Goal: Task Accomplishment & Management: Complete application form

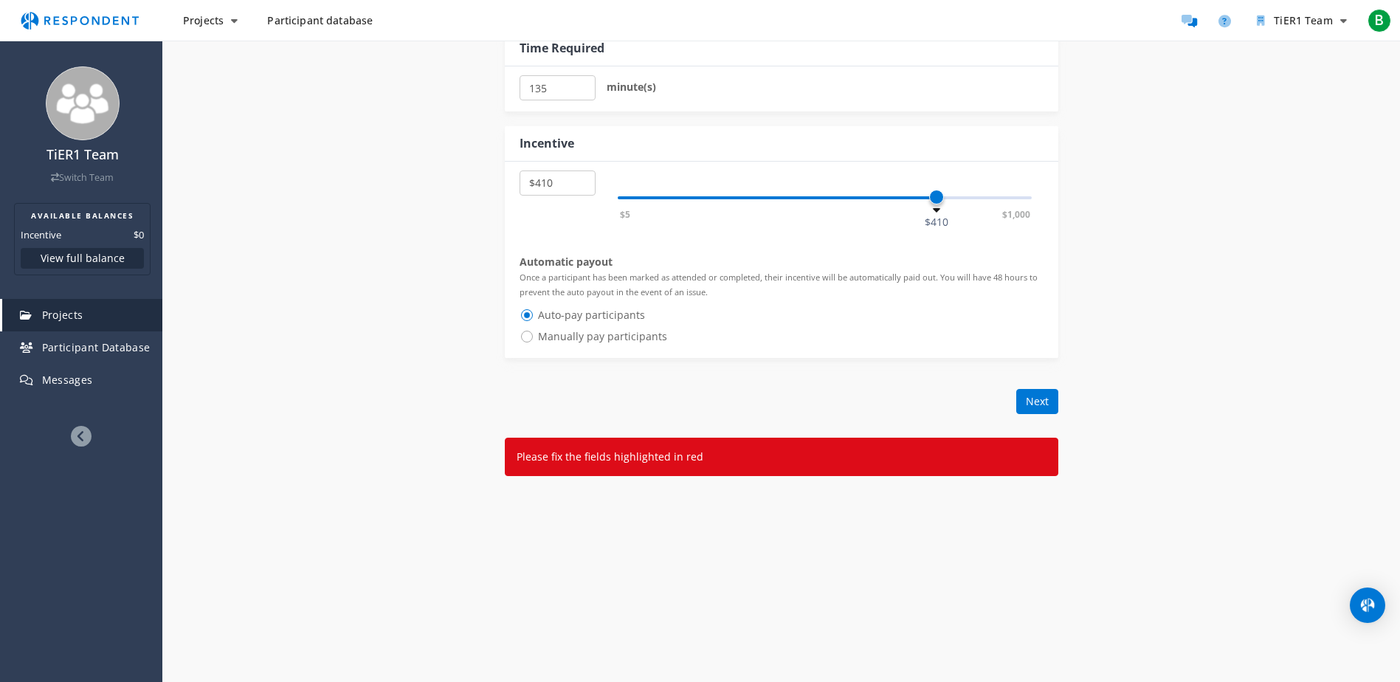
scroll to position [791, 0]
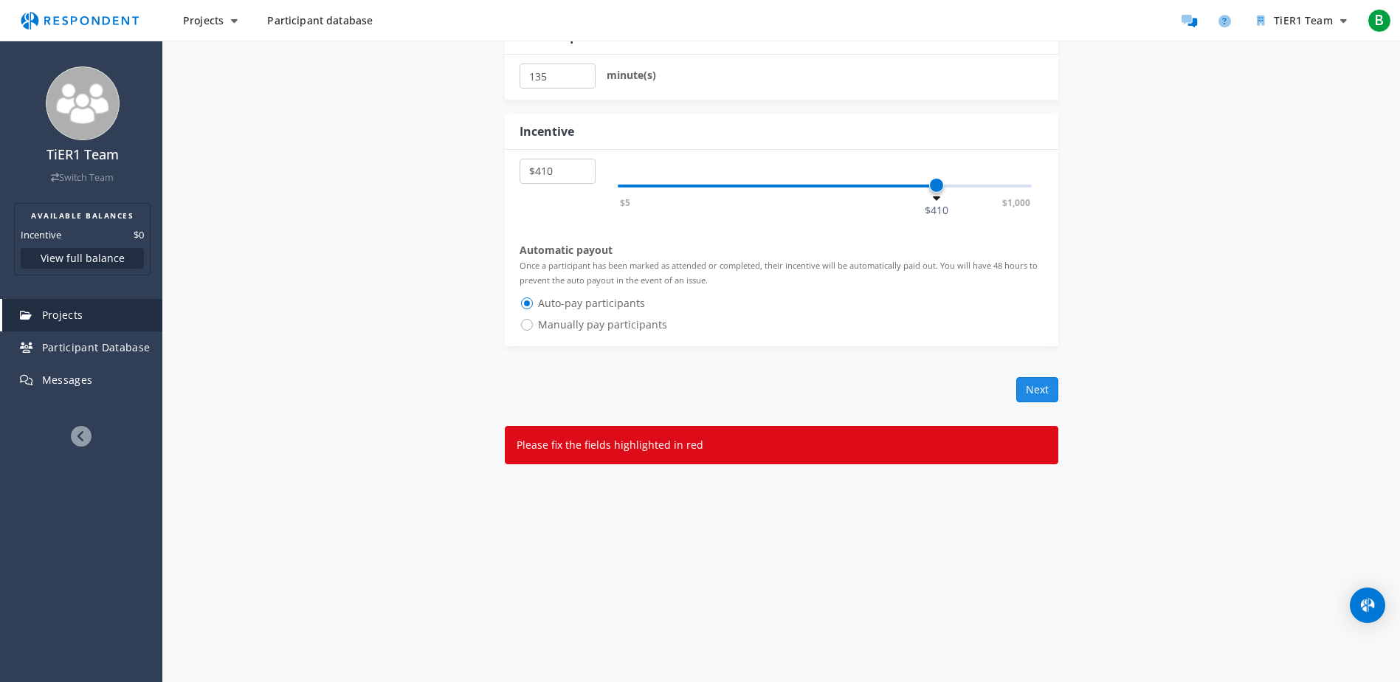
click at [1029, 387] on button "Next" at bounding box center [1037, 389] width 42 height 25
click at [1048, 388] on button "Next" at bounding box center [1037, 389] width 42 height 25
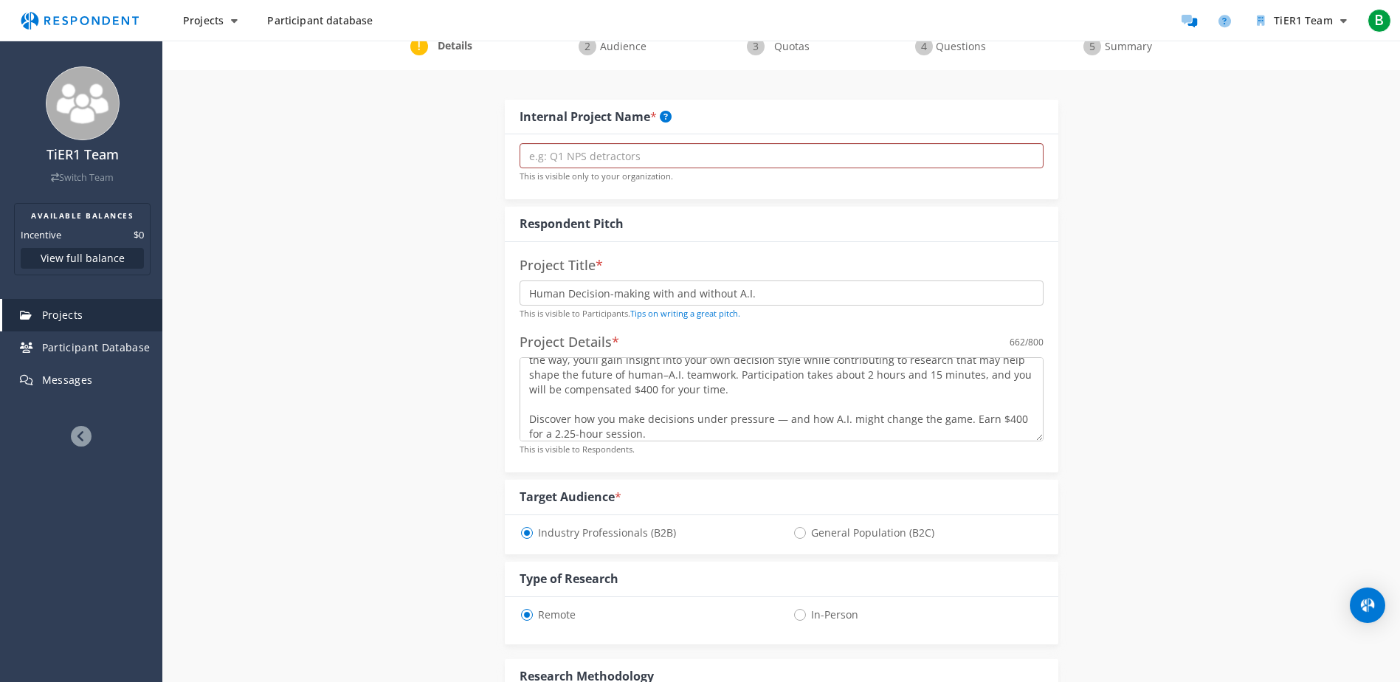
scroll to position [0, 0]
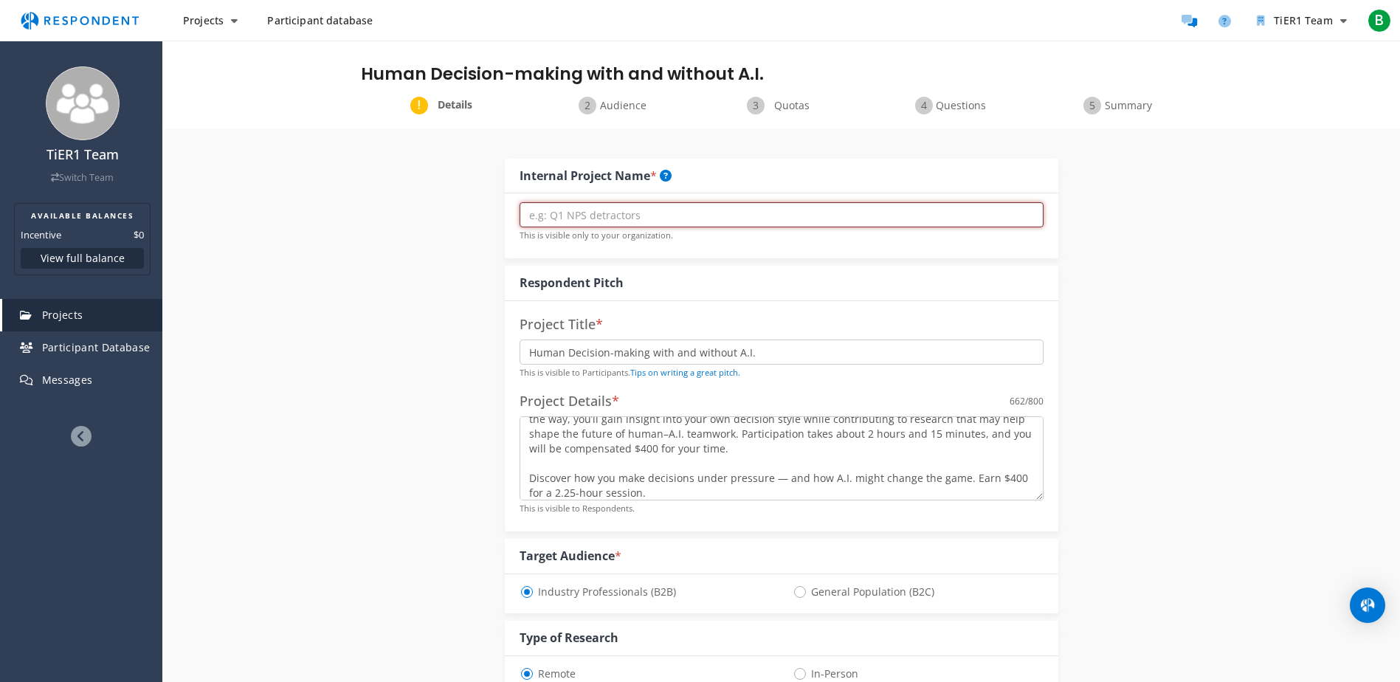
click at [734, 207] on input "text" at bounding box center [782, 214] width 524 height 25
drag, startPoint x: 782, startPoint y: 362, endPoint x: 298, endPoint y: 362, distance: 483.4
click at [615, 207] on input "text" at bounding box center [782, 214] width 524 height 25
paste input "Human Decision-making with and without A.I."
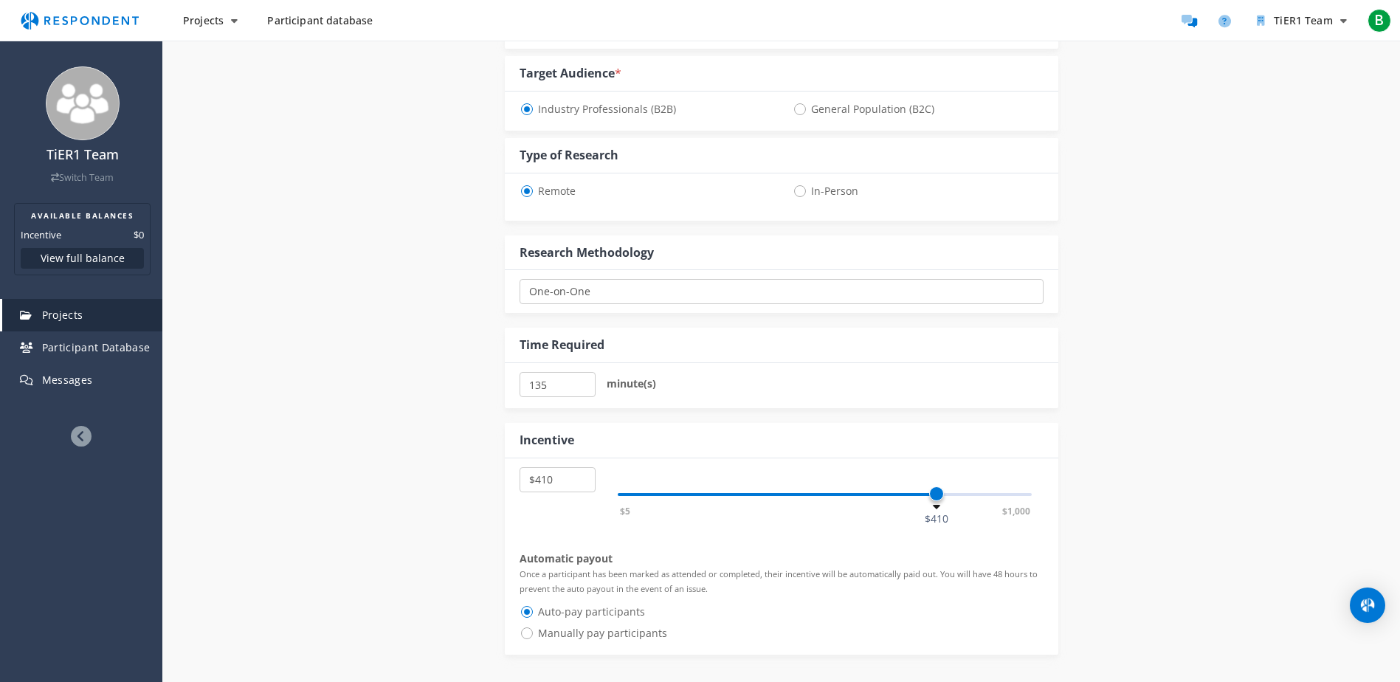
scroll to position [738, 0]
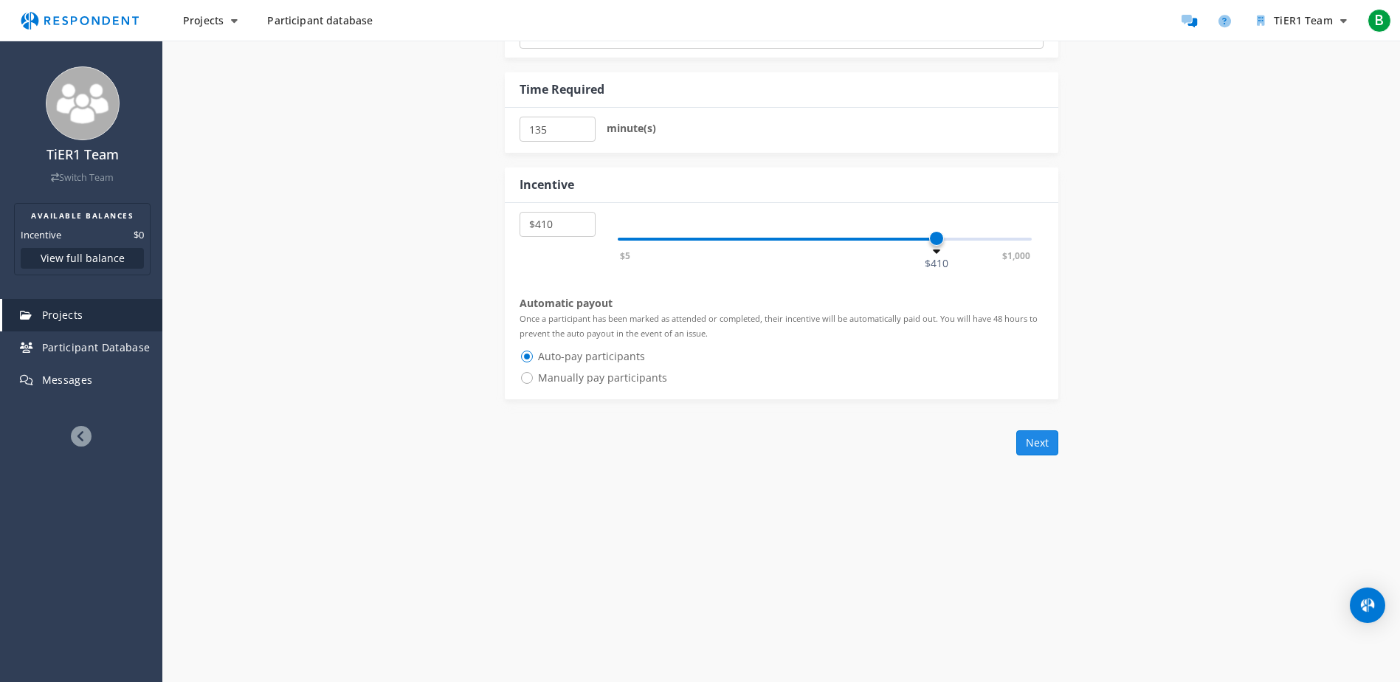
type input "Human Decision-making with and without A.I."
click at [1042, 444] on button "Next" at bounding box center [1037, 442] width 42 height 25
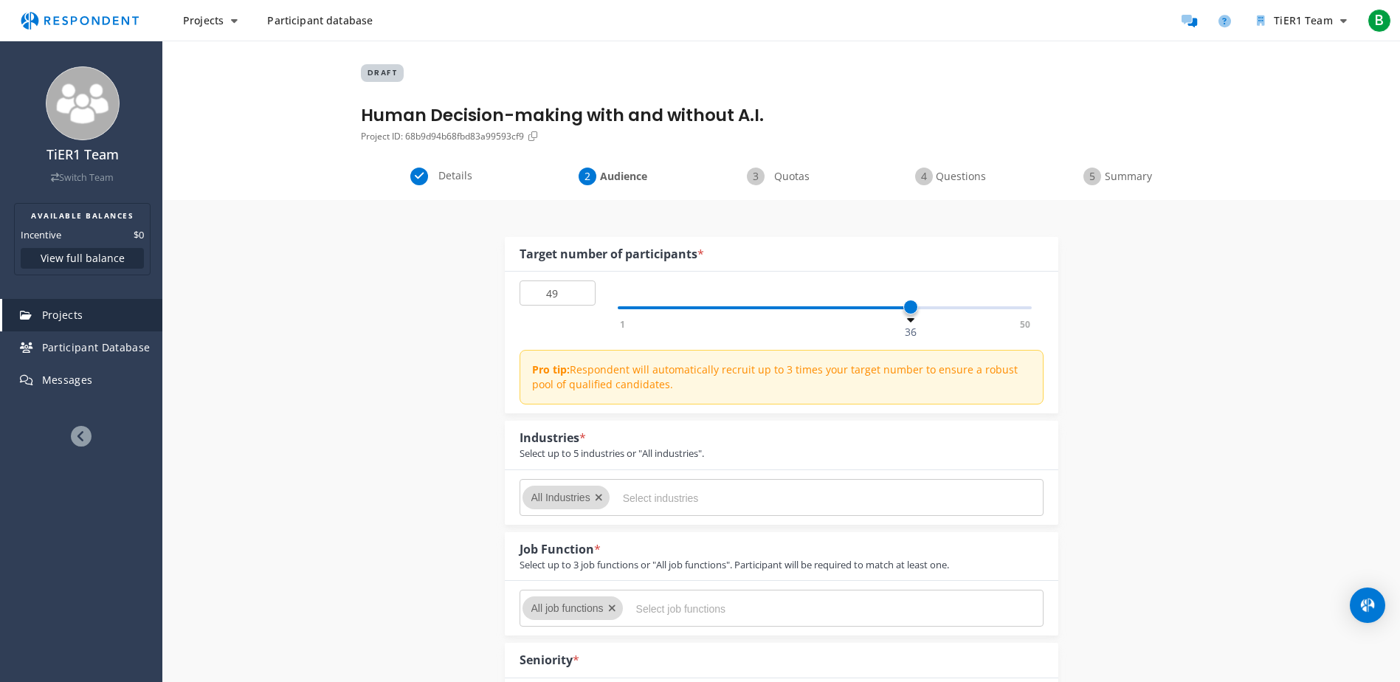
type input "50"
drag, startPoint x: 628, startPoint y: 310, endPoint x: 1080, endPoint y: 354, distance: 454.5
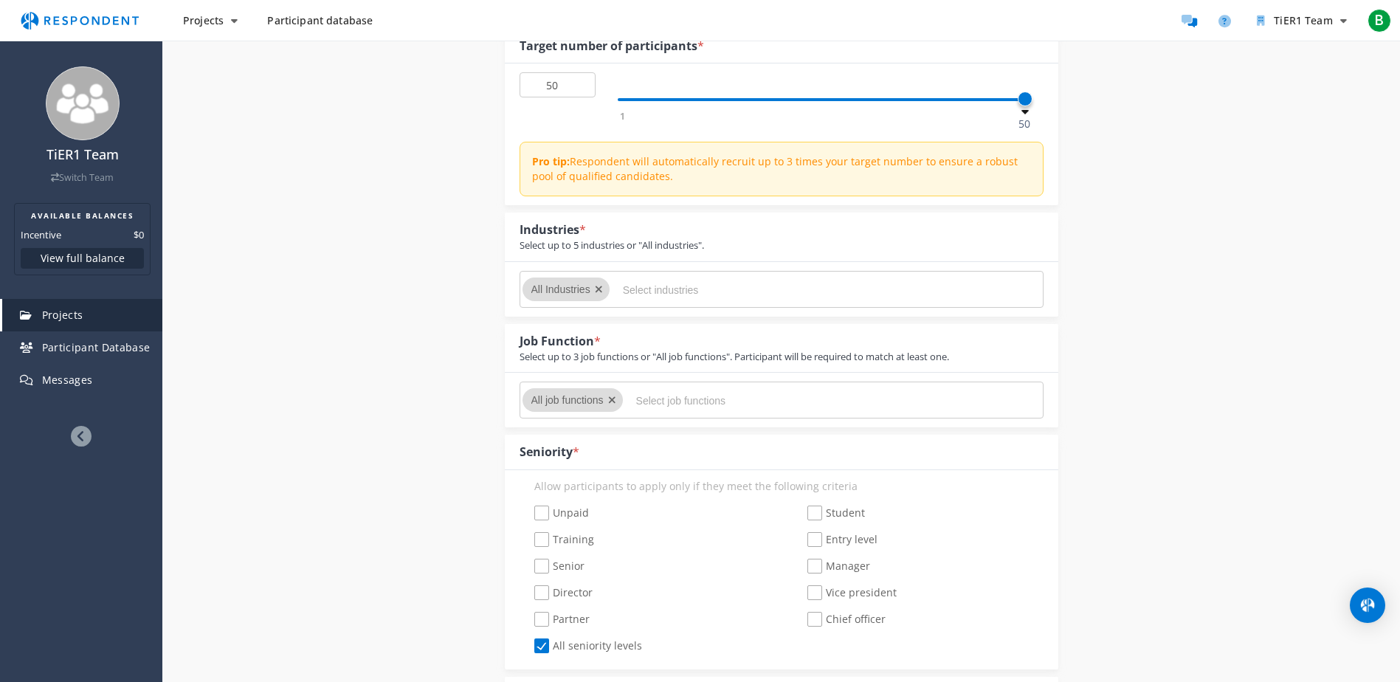
scroll to position [221, 0]
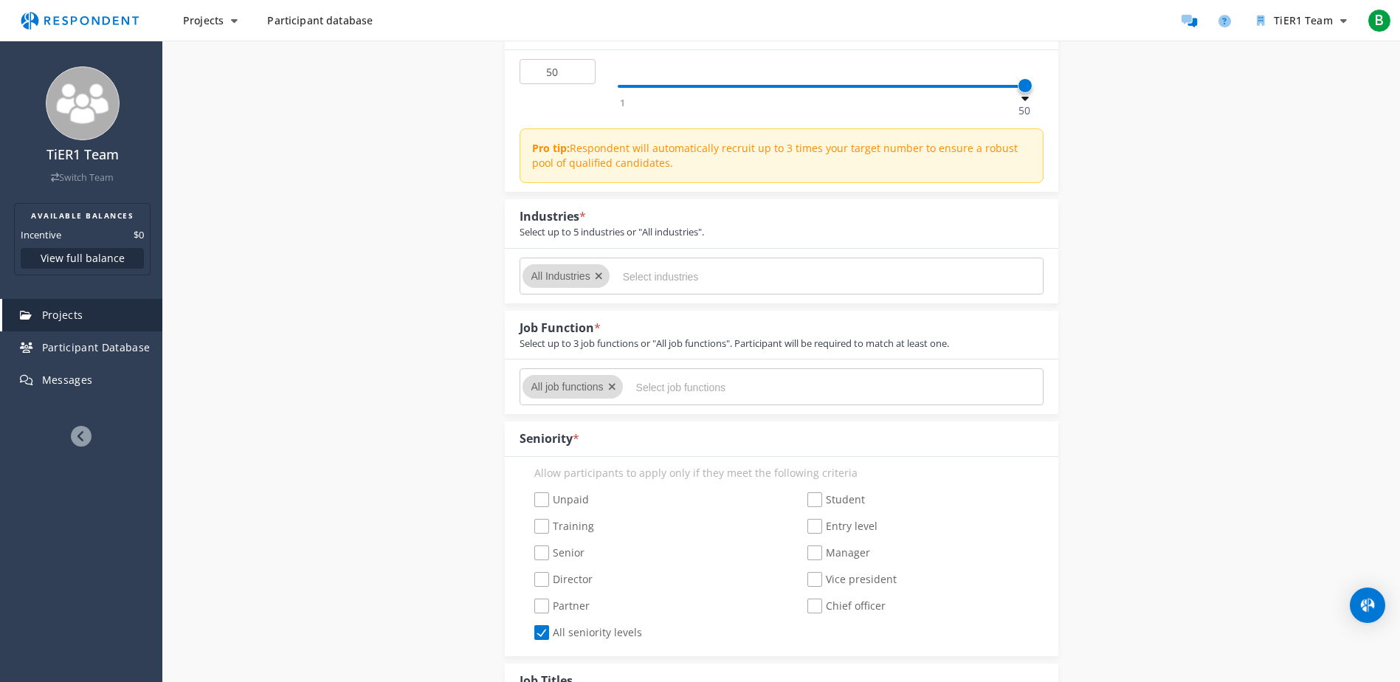
click at [748, 268] on input "Select industries" at bounding box center [733, 276] width 221 height 25
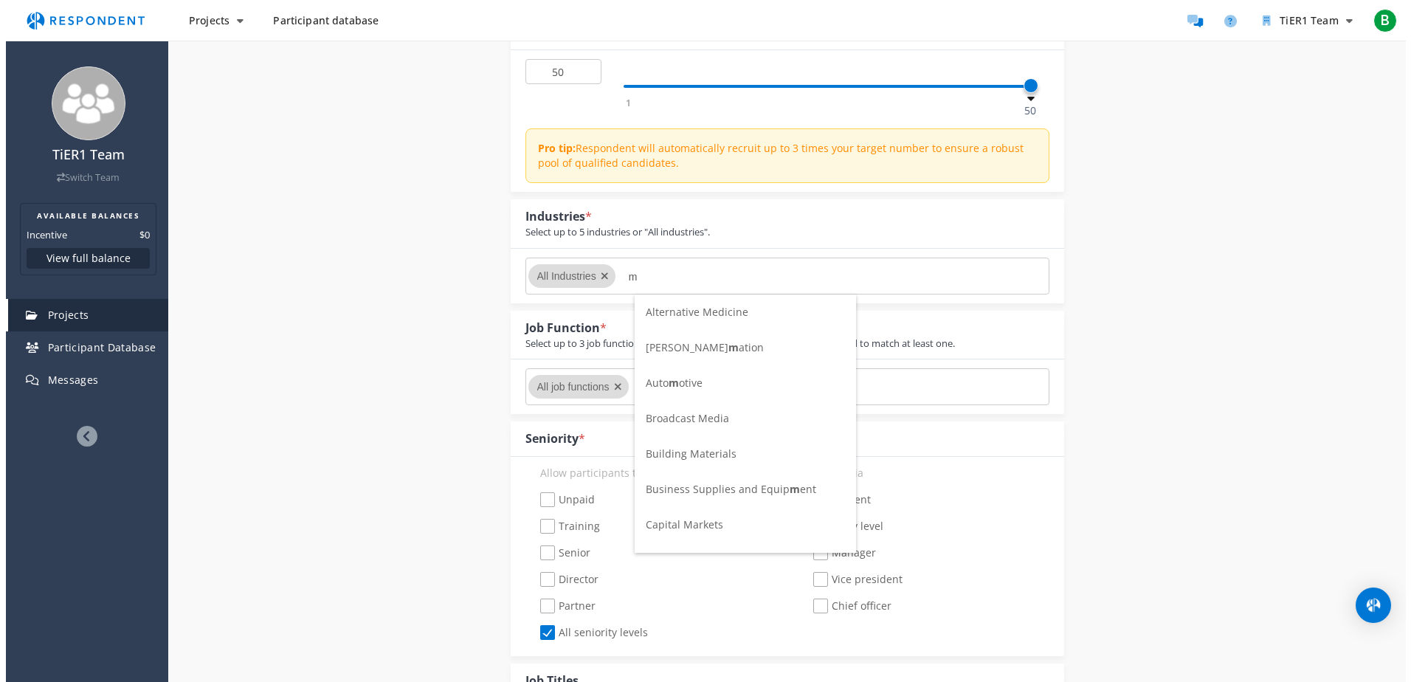
scroll to position [0, 0]
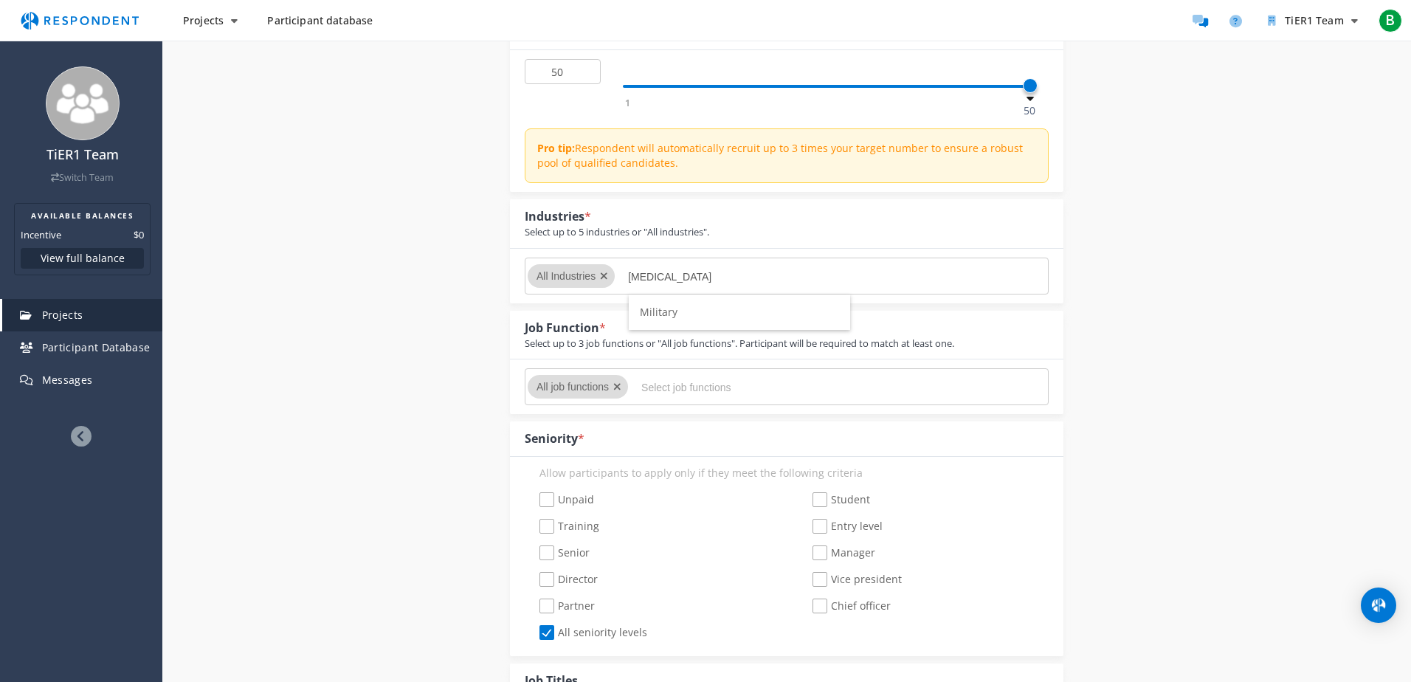
type input "[MEDICAL_DATA]"
click at [734, 311] on li "Military" at bounding box center [739, 311] width 221 height 35
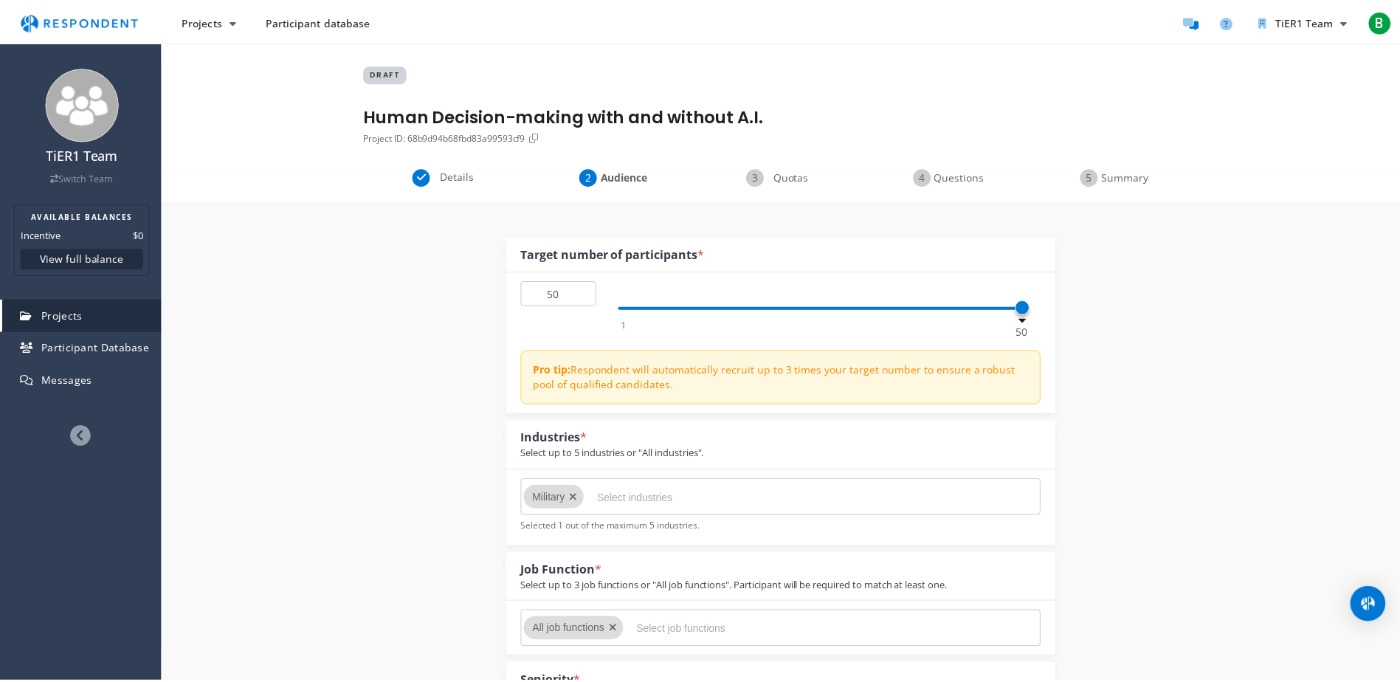
scroll to position [221, 0]
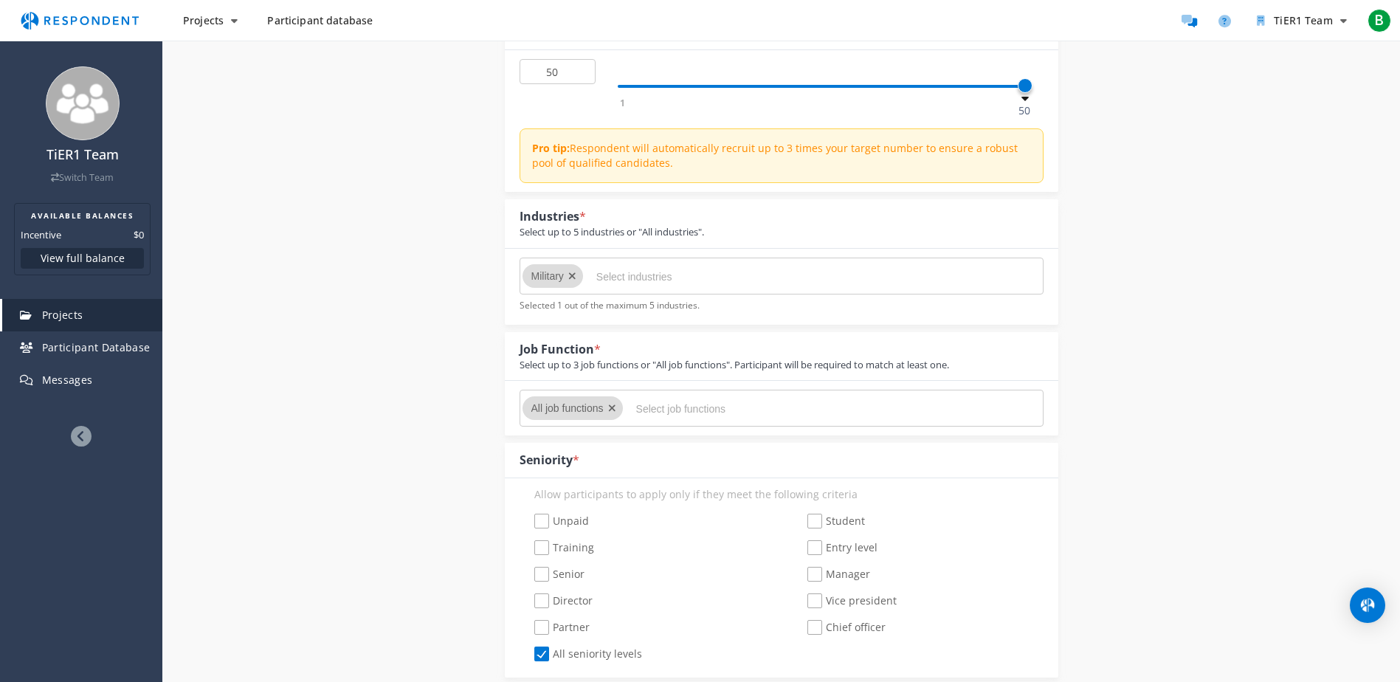
click at [732, 273] on input "Select industries" at bounding box center [706, 276] width 221 height 25
click at [38, 351] on em at bounding box center [29, 347] width 18 height 10
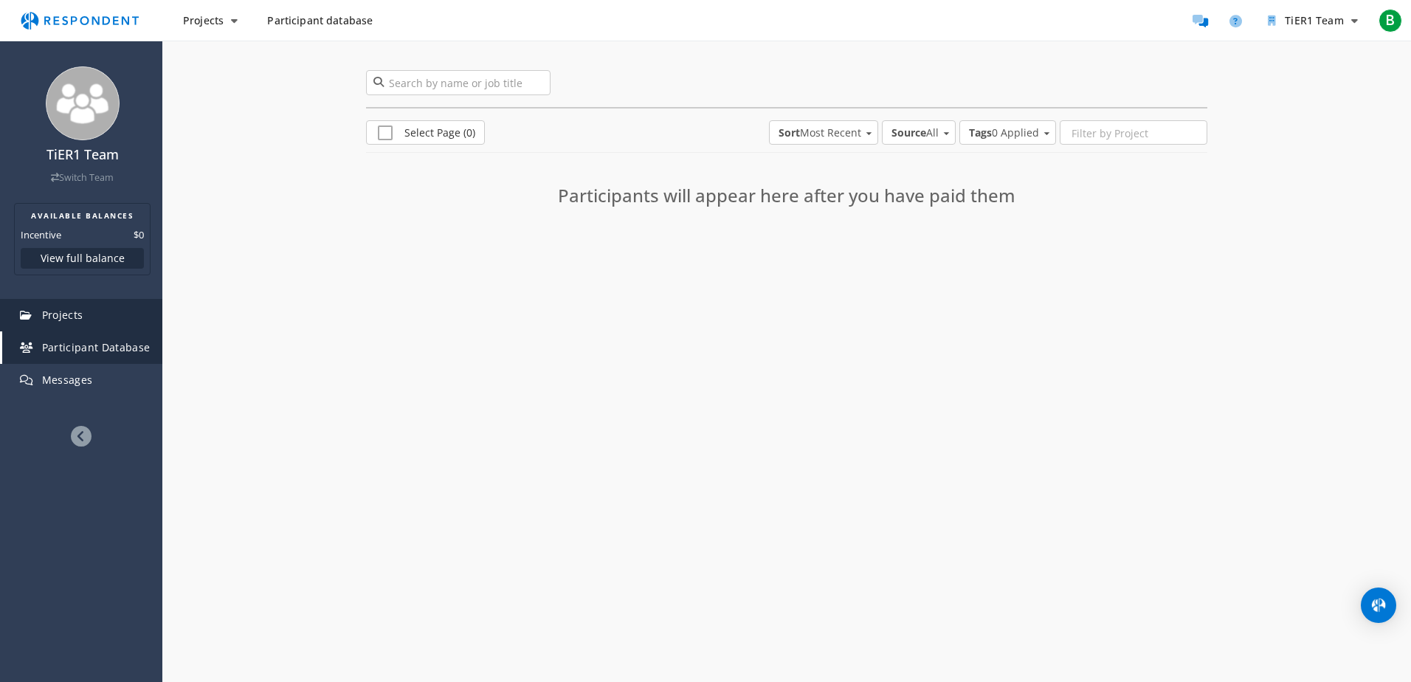
click at [76, 325] on link "Projects" at bounding box center [82, 315] width 160 height 32
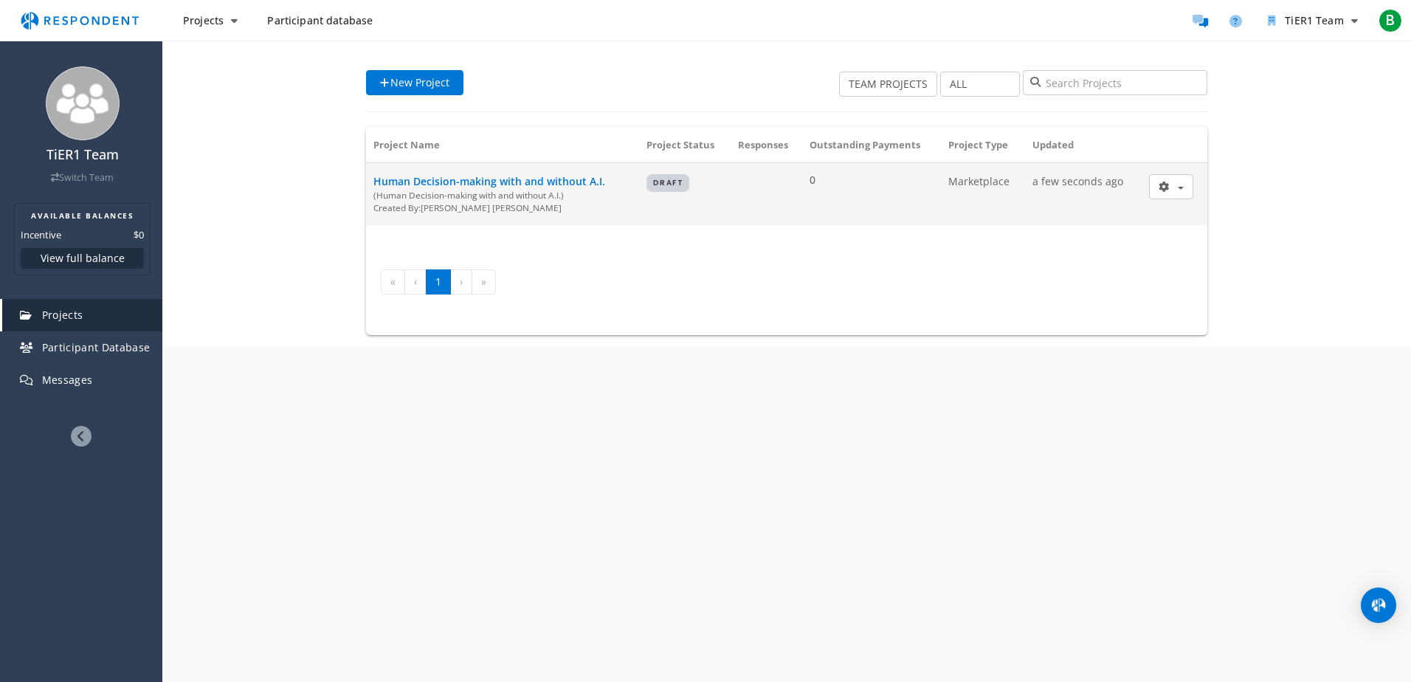
click at [545, 193] on div "(Human Decision-making with and without A.I.)" at bounding box center [502, 195] width 258 height 13
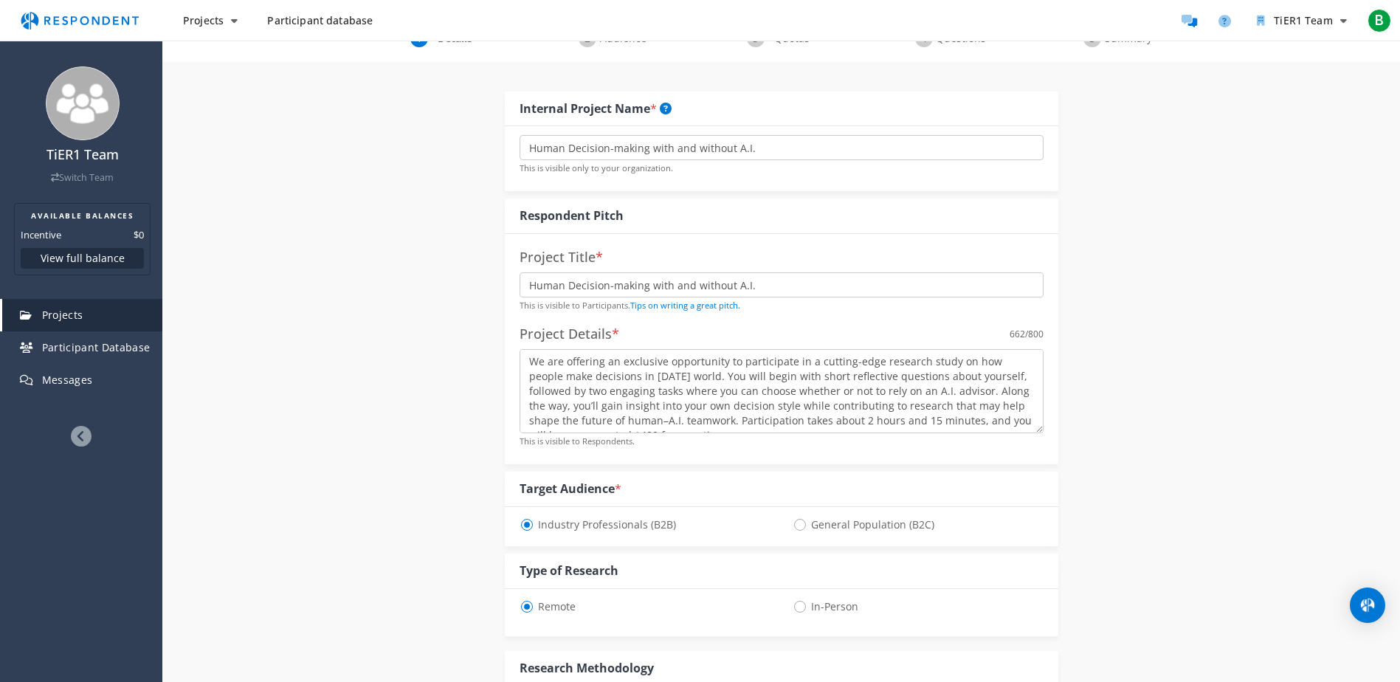
scroll to position [148, 0]
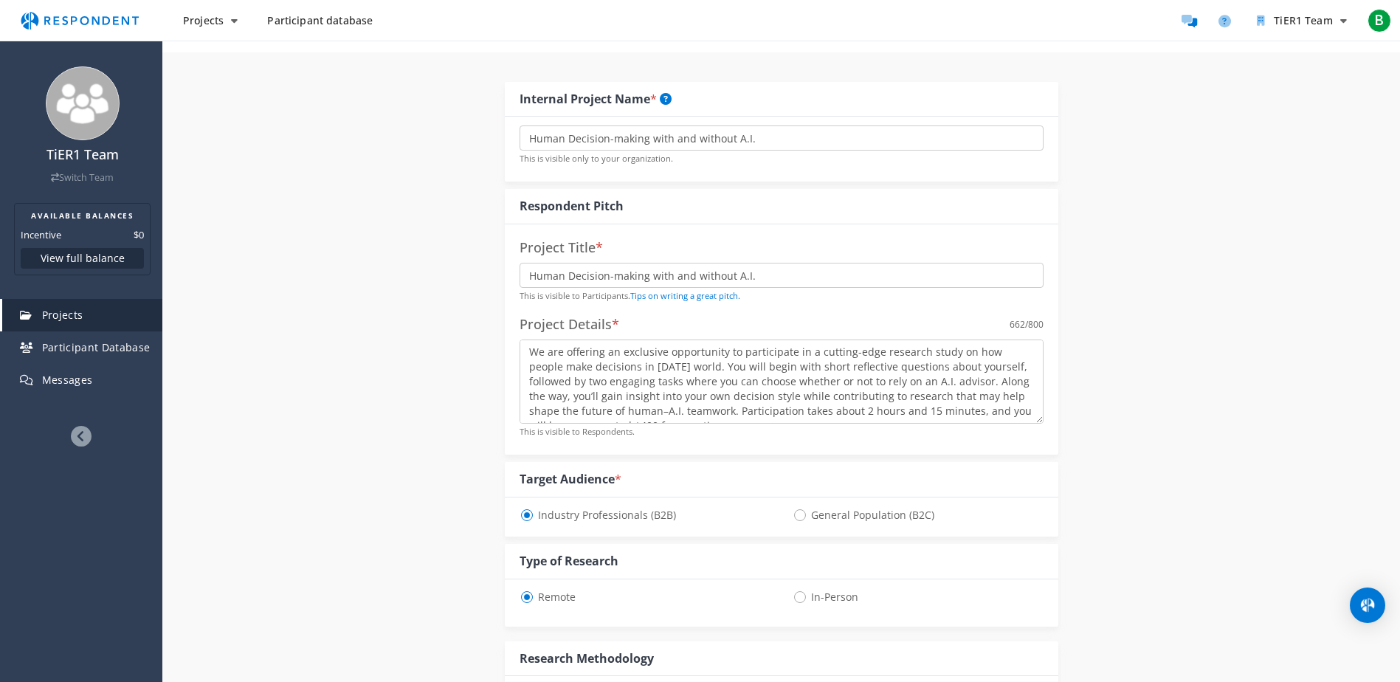
click at [802, 522] on span "General Population (B2C)" at bounding box center [864, 515] width 142 height 18
click at [802, 519] on input "General Population (B2C)" at bounding box center [798, 514] width 10 height 10
radio input "true"
select select "number:410"
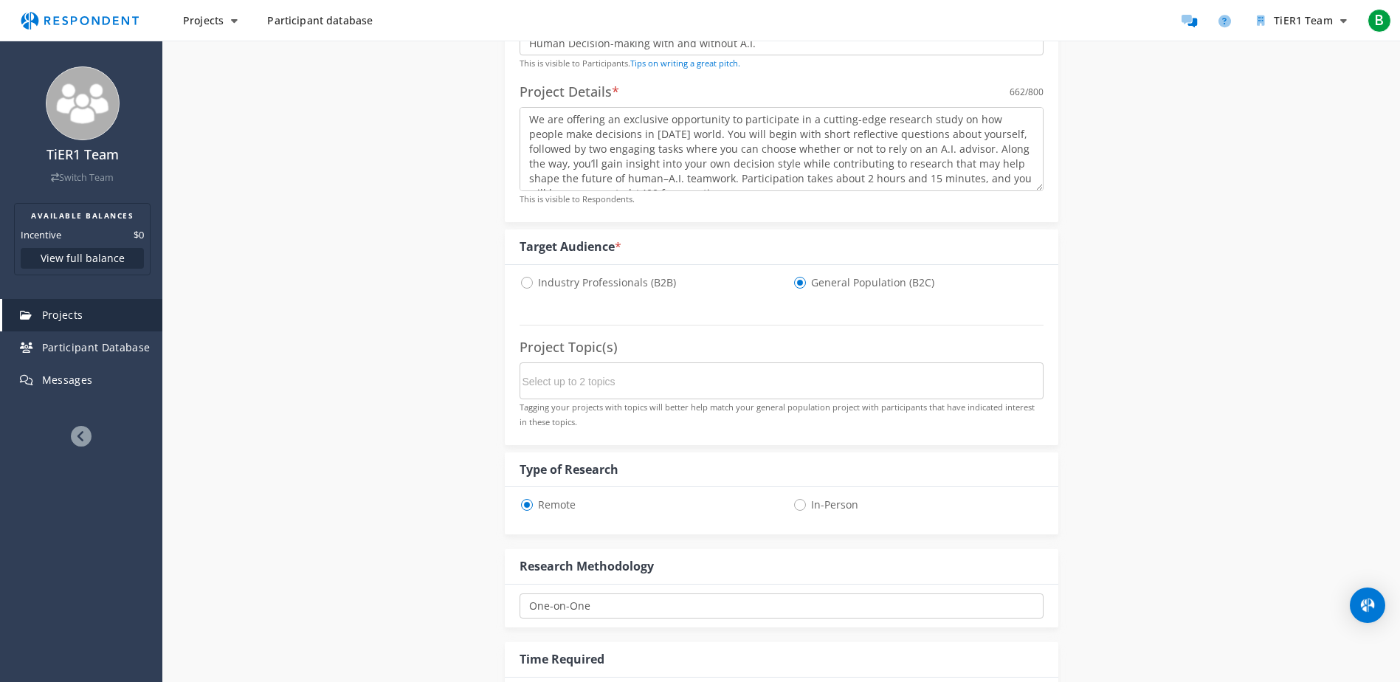
scroll to position [443, 0]
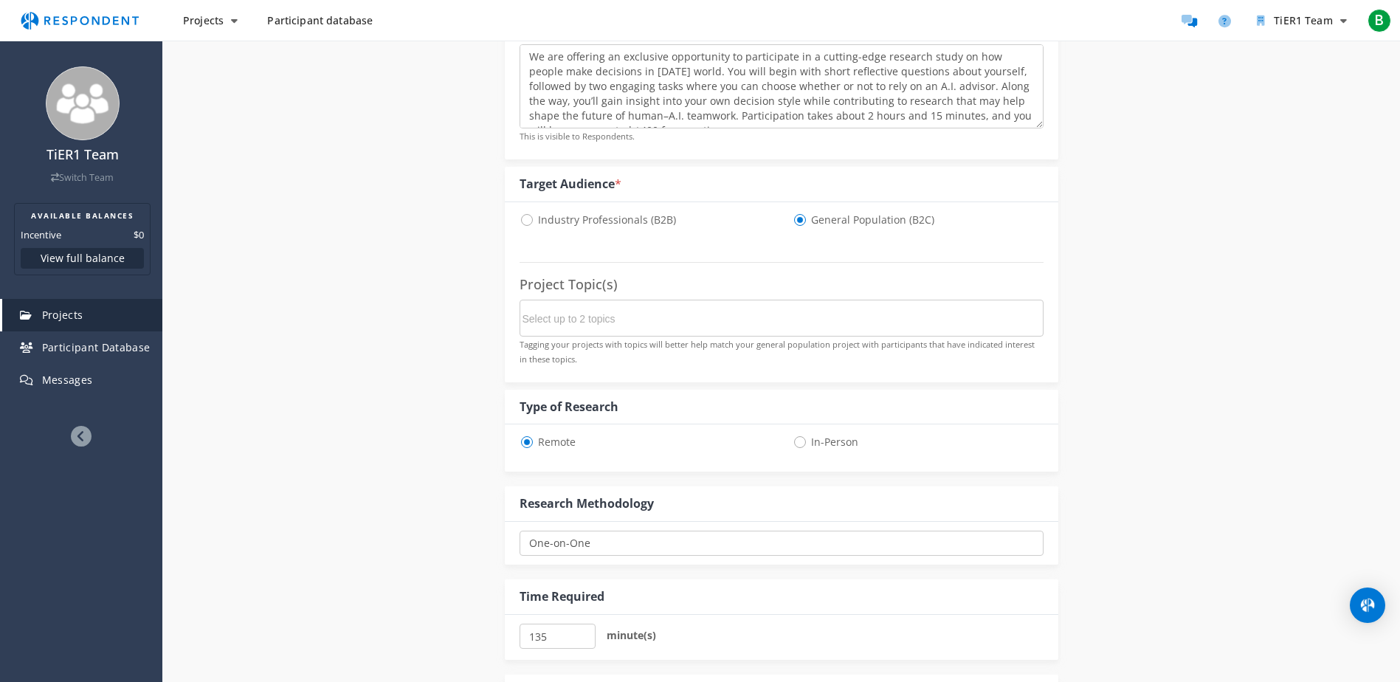
click at [548, 332] on md-chips-wrap at bounding box center [782, 318] width 524 height 37
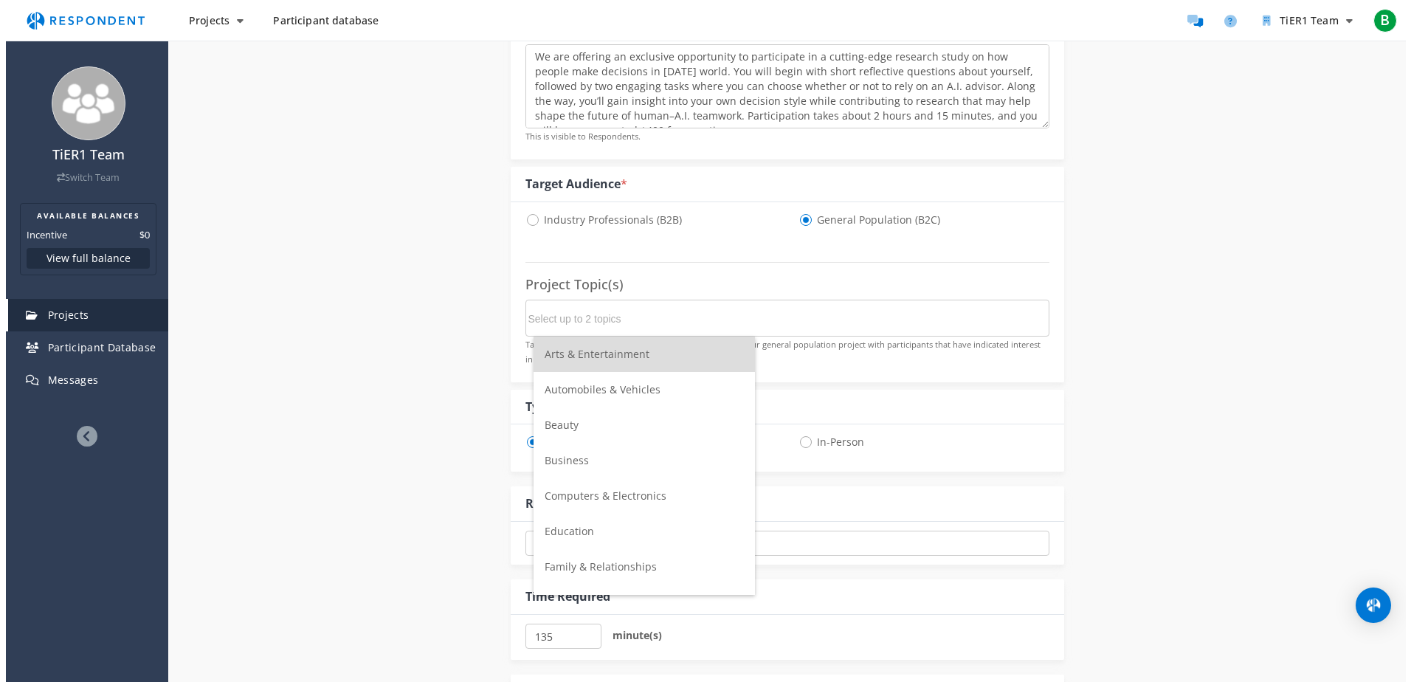
scroll to position [0, 0]
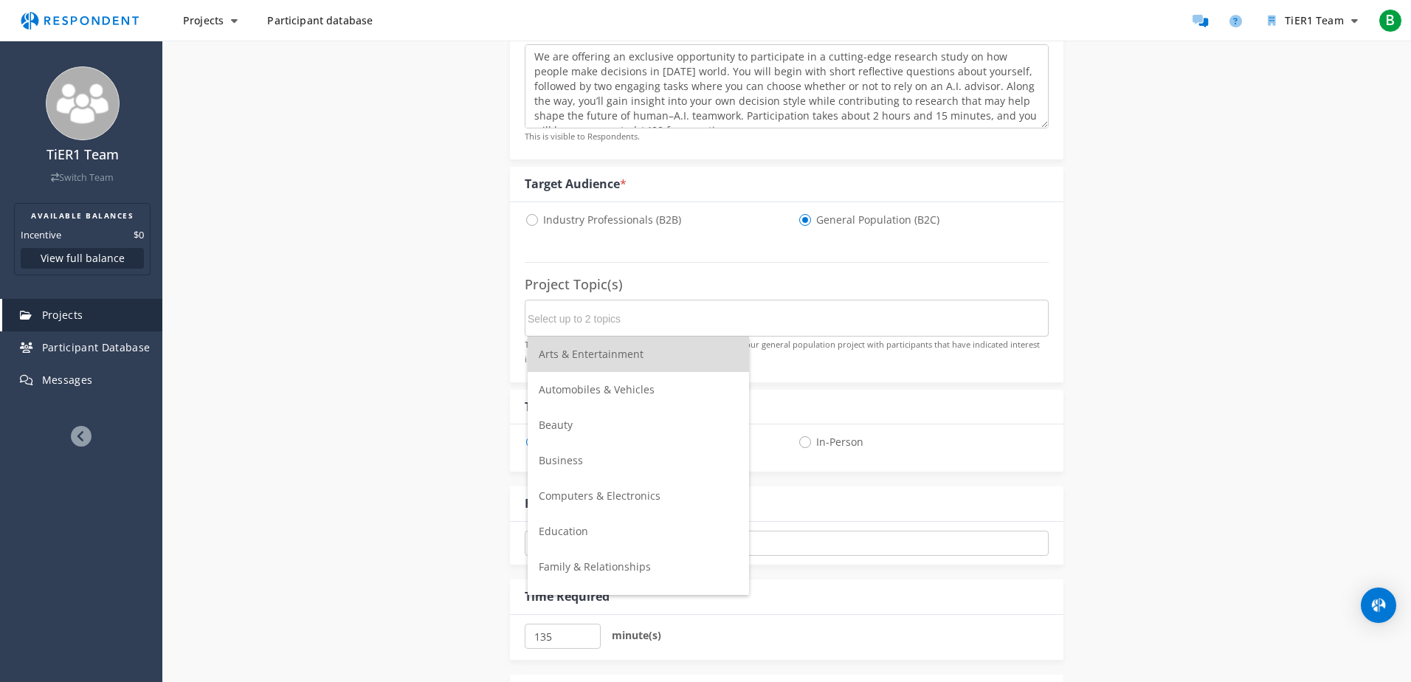
click at [545, 312] on input "Select up to 2 topics" at bounding box center [638, 318] width 221 height 25
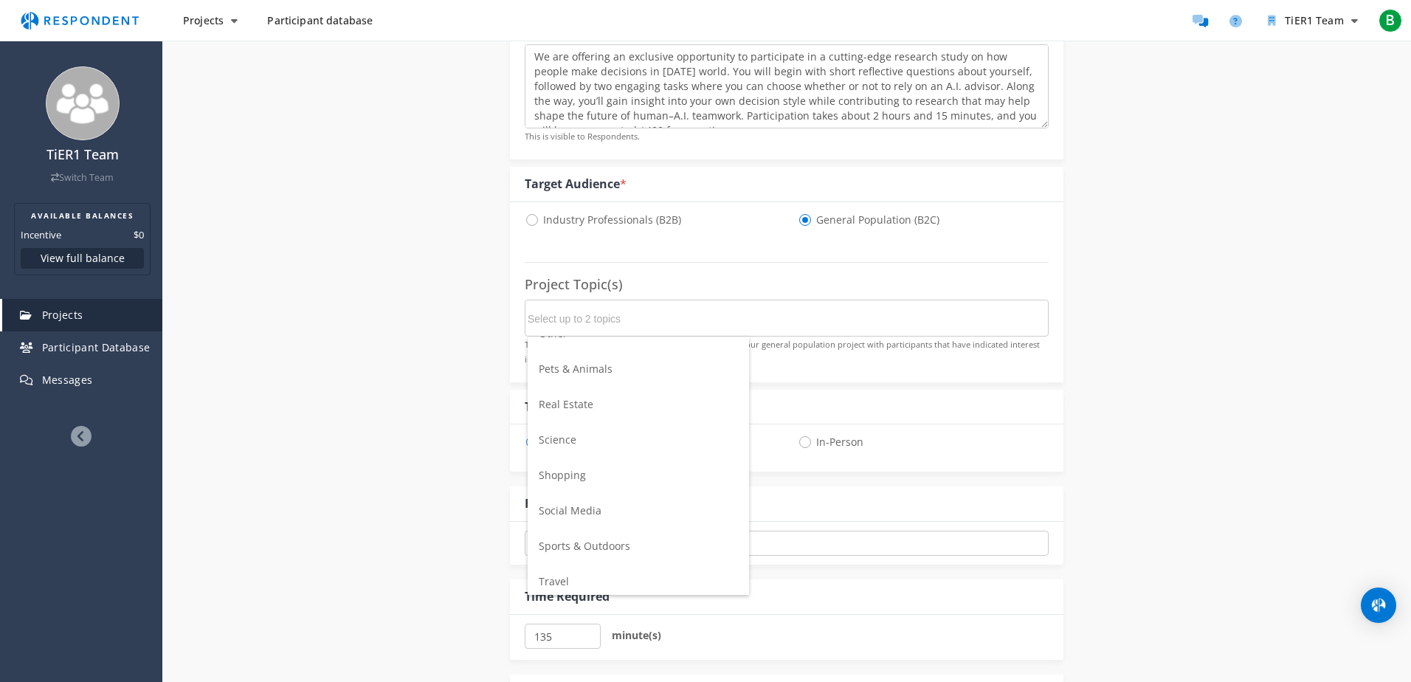
scroll to position [521, 0]
click at [581, 437] on li "Science" at bounding box center [638, 435] width 221 height 35
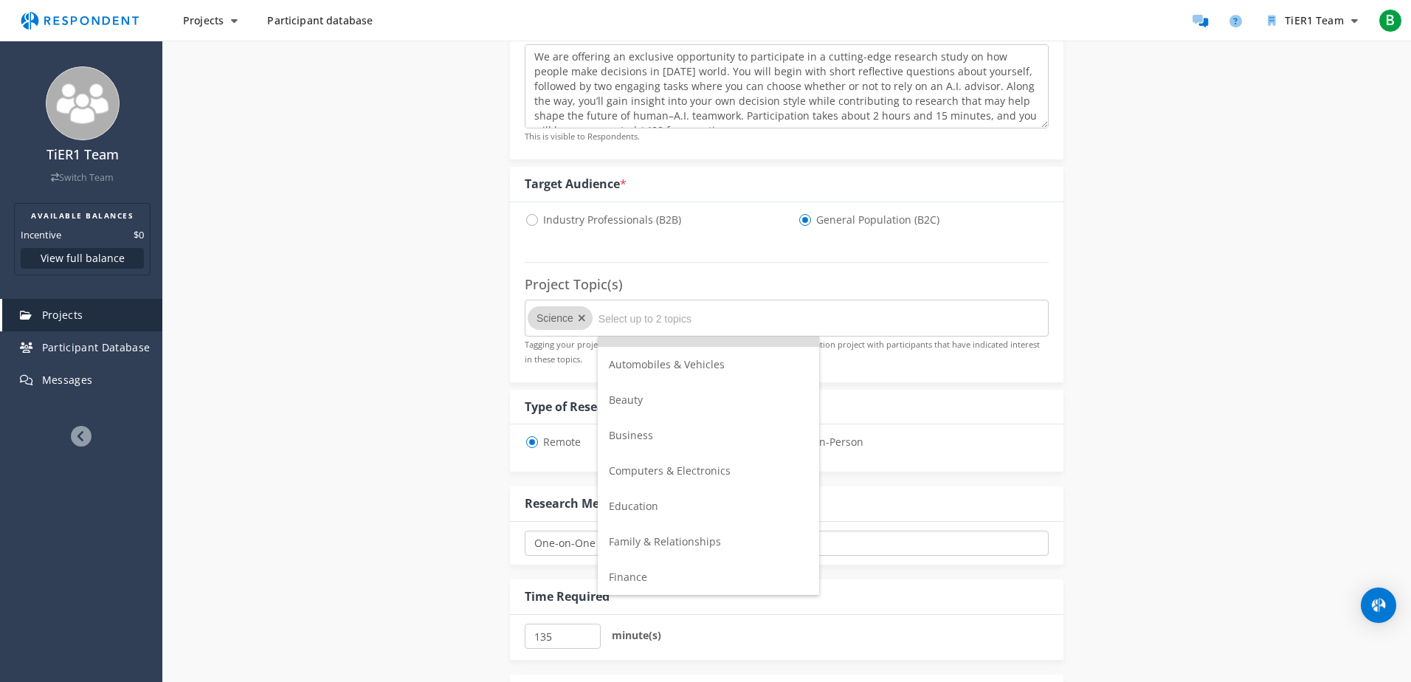
scroll to position [0, 0]
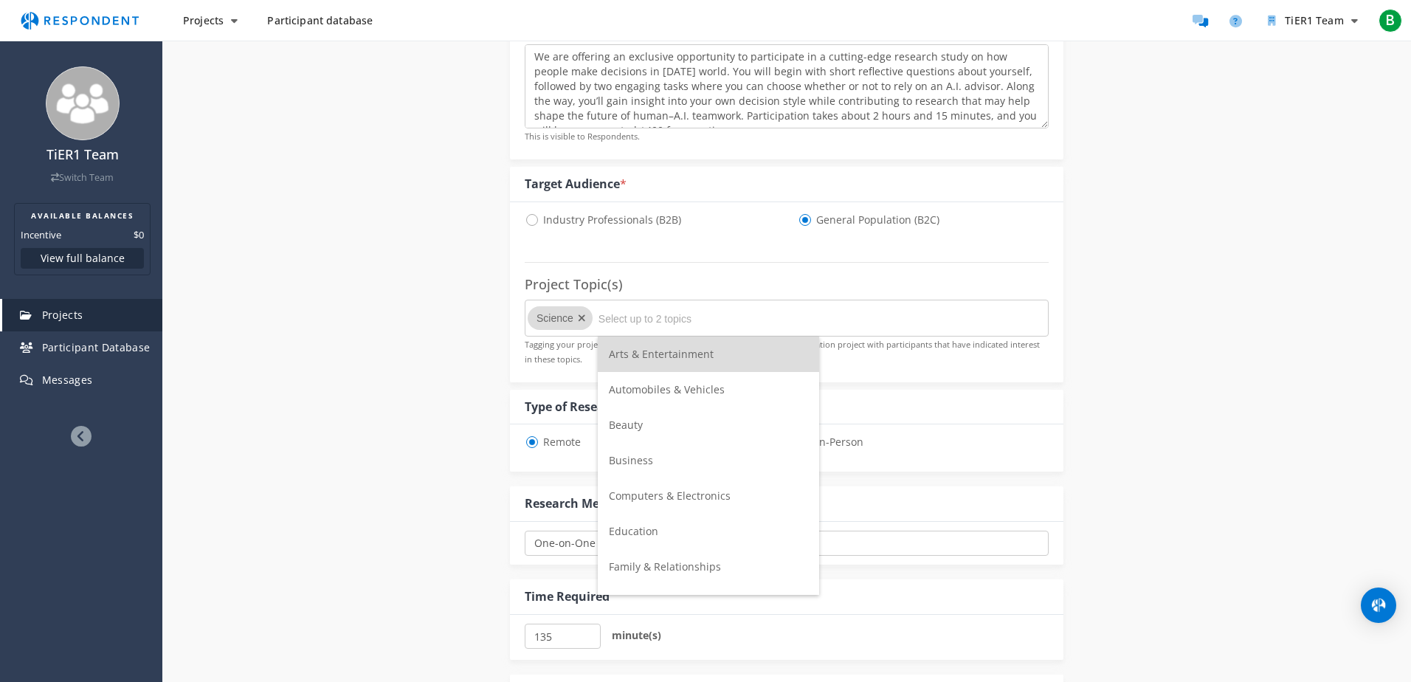
click at [694, 494] on span "Computers & Electronics" at bounding box center [670, 496] width 122 height 14
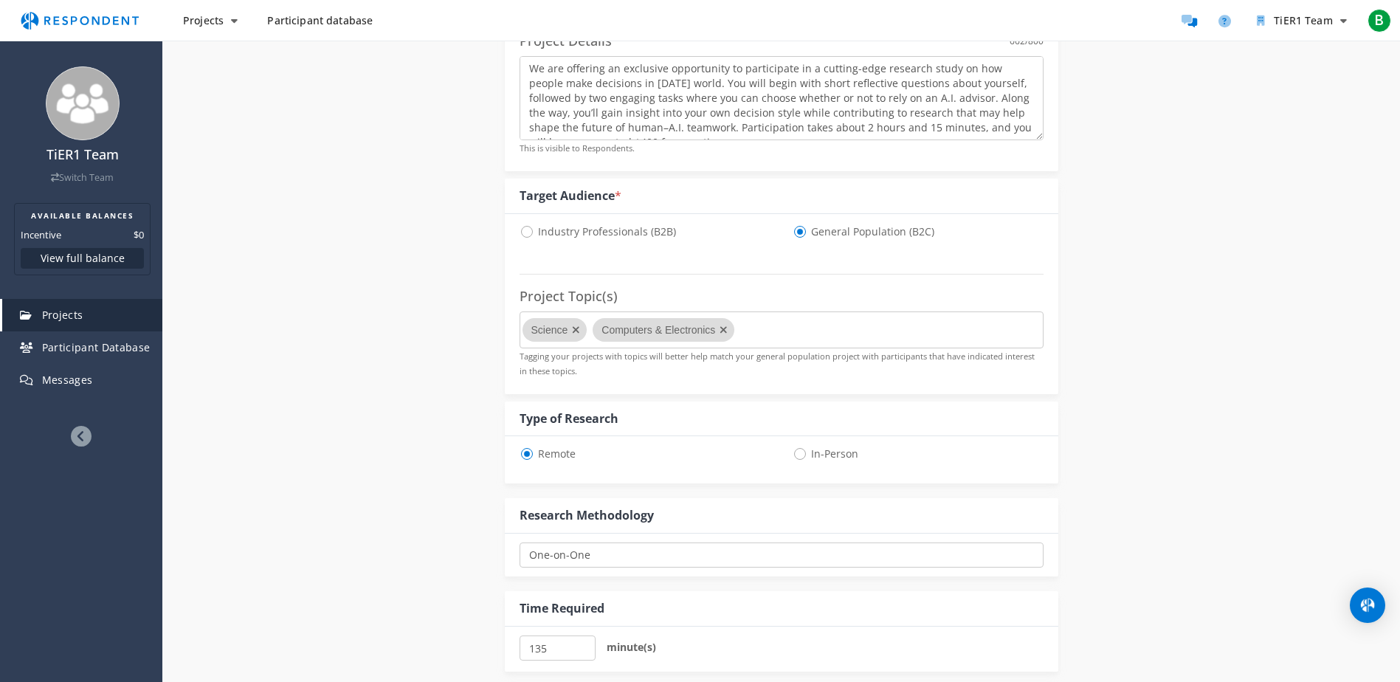
scroll to position [443, 0]
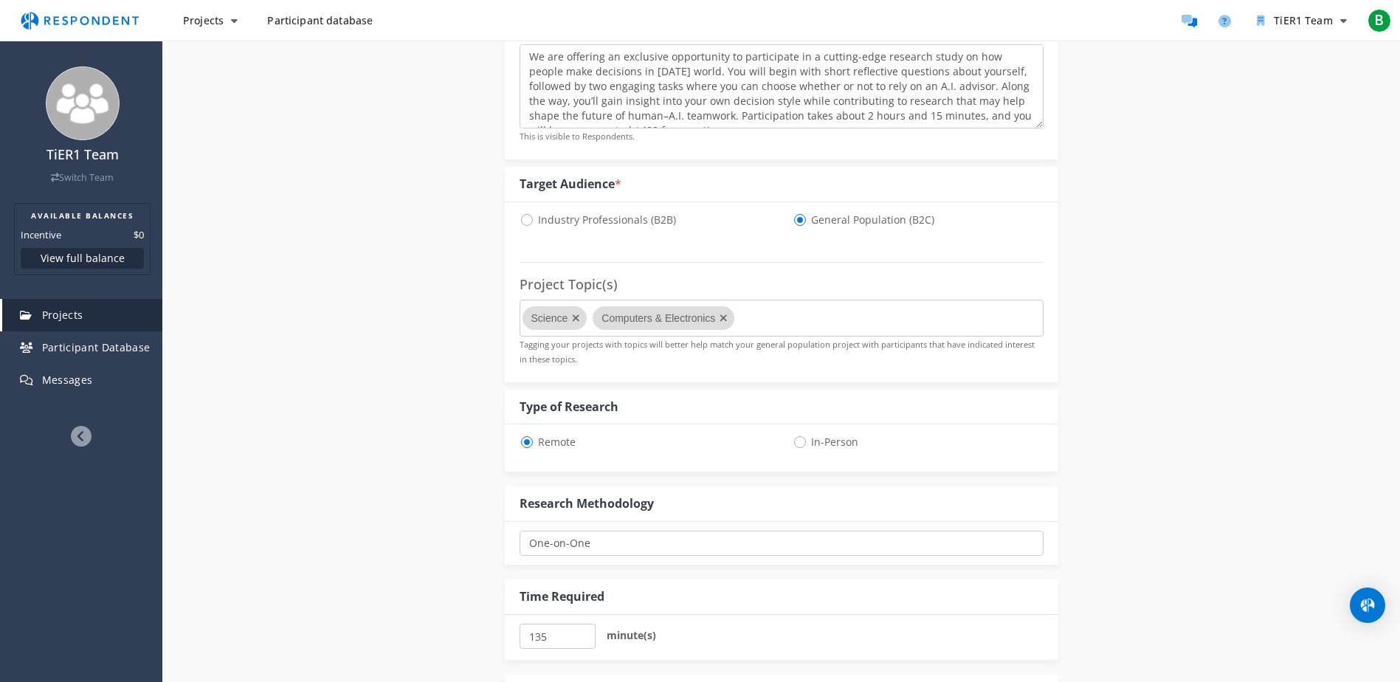
click at [786, 323] on md-chips-wrap "Science Computers & Electronics" at bounding box center [782, 318] width 524 height 37
click at [778, 323] on md-chips-wrap "Science Computers & Electronics" at bounding box center [782, 318] width 524 height 37
click at [797, 440] on span "In-Person" at bounding box center [826, 442] width 66 height 18
click at [797, 440] on input "In-Person" at bounding box center [798, 441] width 10 height 10
radio input "true"
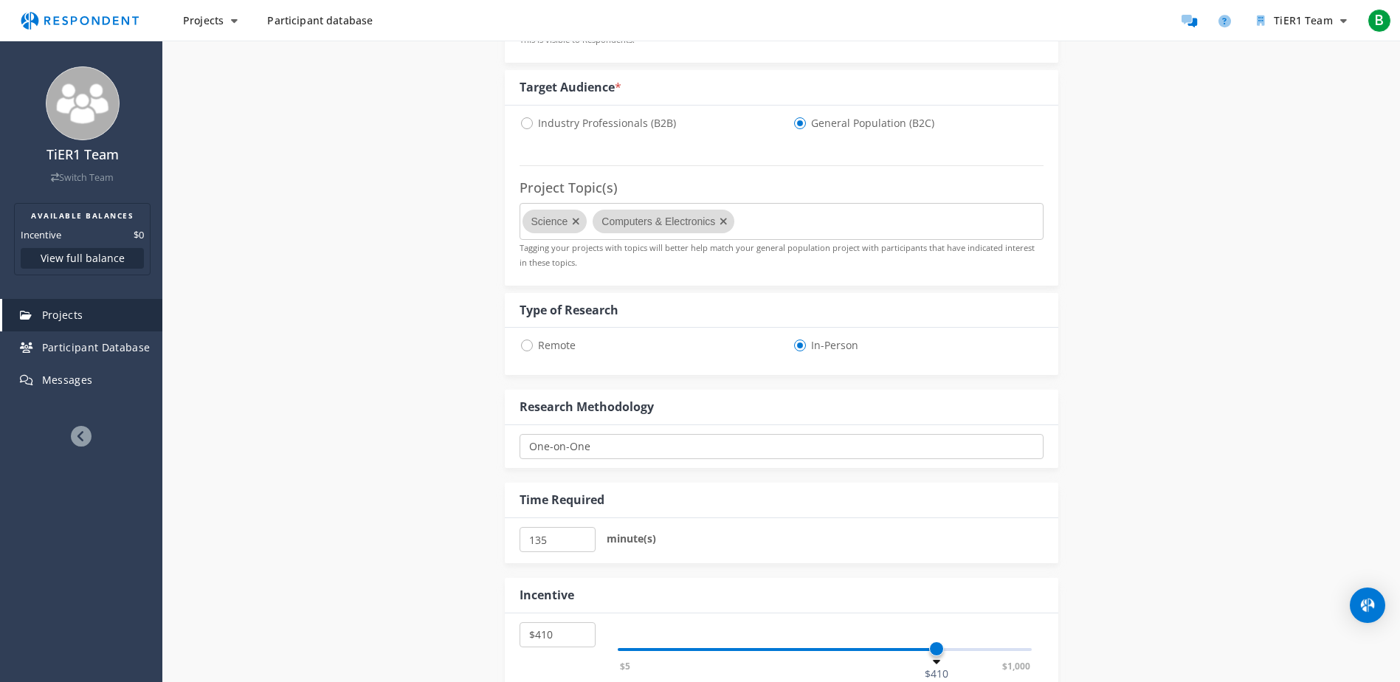
scroll to position [738, 0]
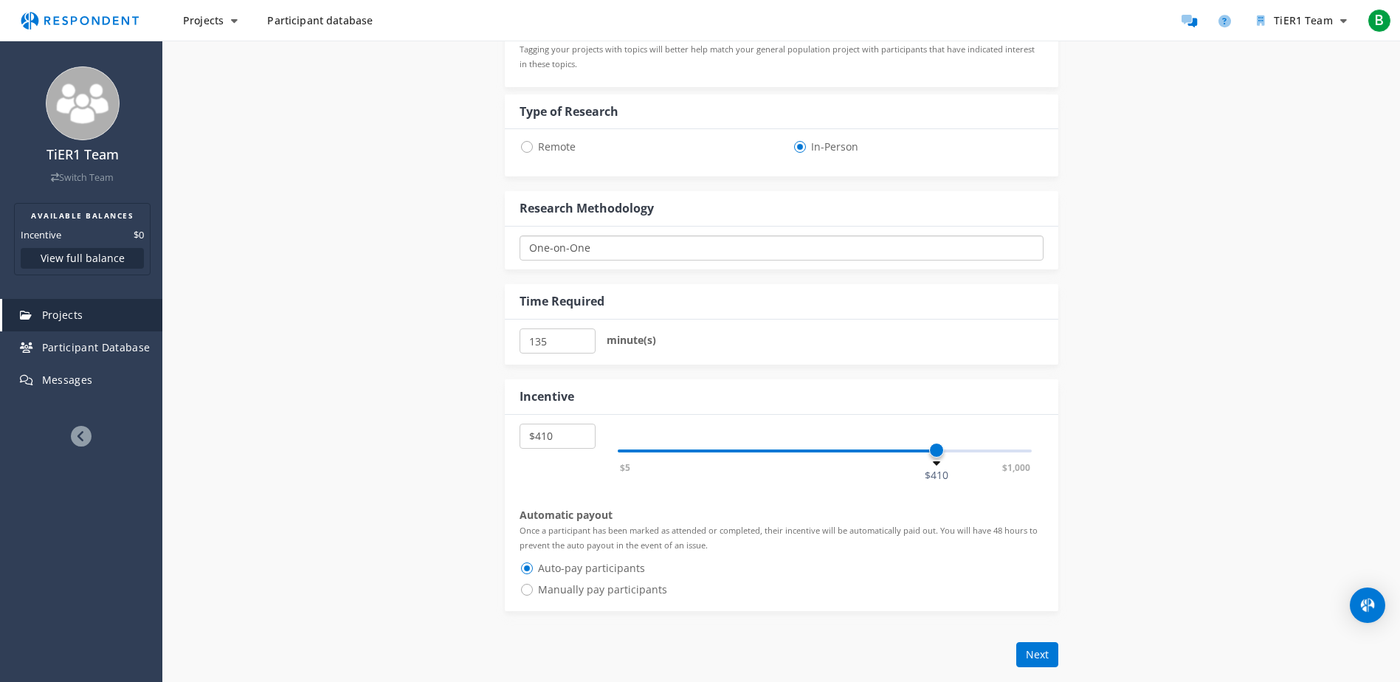
click at [602, 243] on select "One-on-One Focus Group In Respondent Home In Respondent Office" at bounding box center [782, 247] width 524 height 25
click at [1213, 275] on div "Details Audience Quotas Questions Summary Internal Project Name * Human Decisio…" at bounding box center [781, 162] width 1238 height 1464
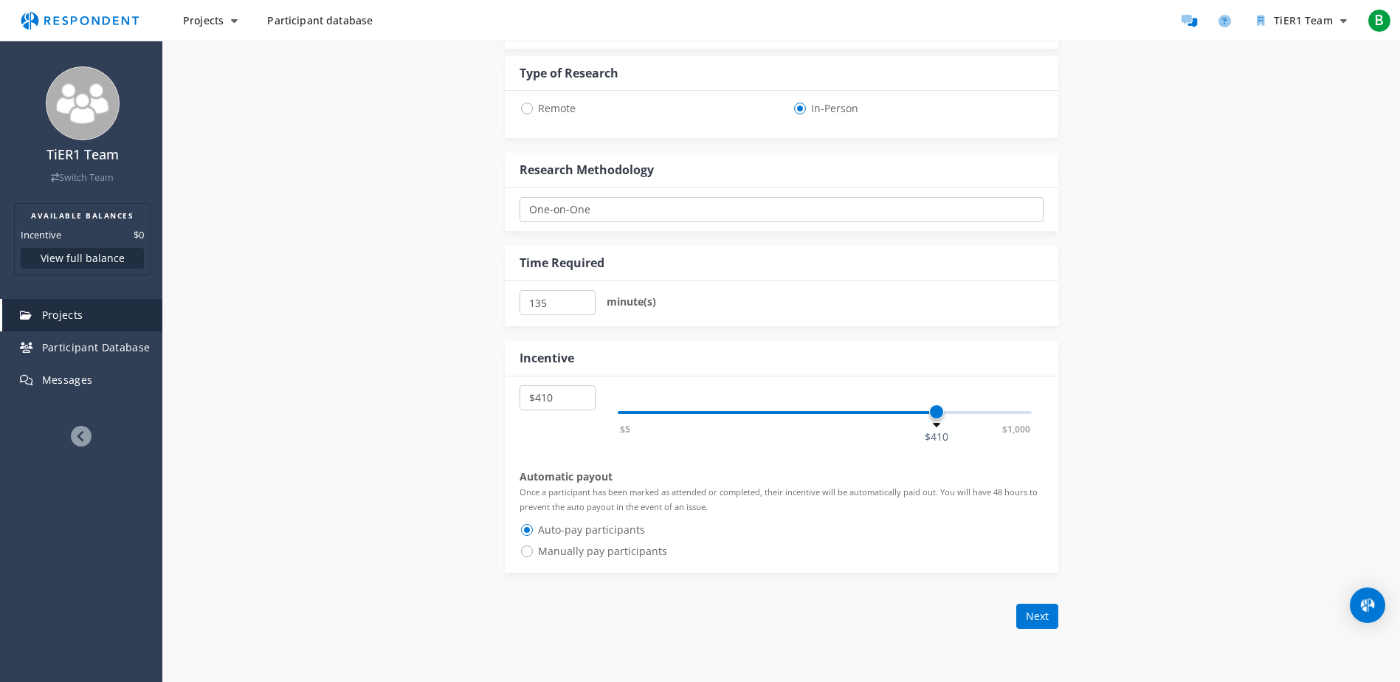
scroll to position [812, 0]
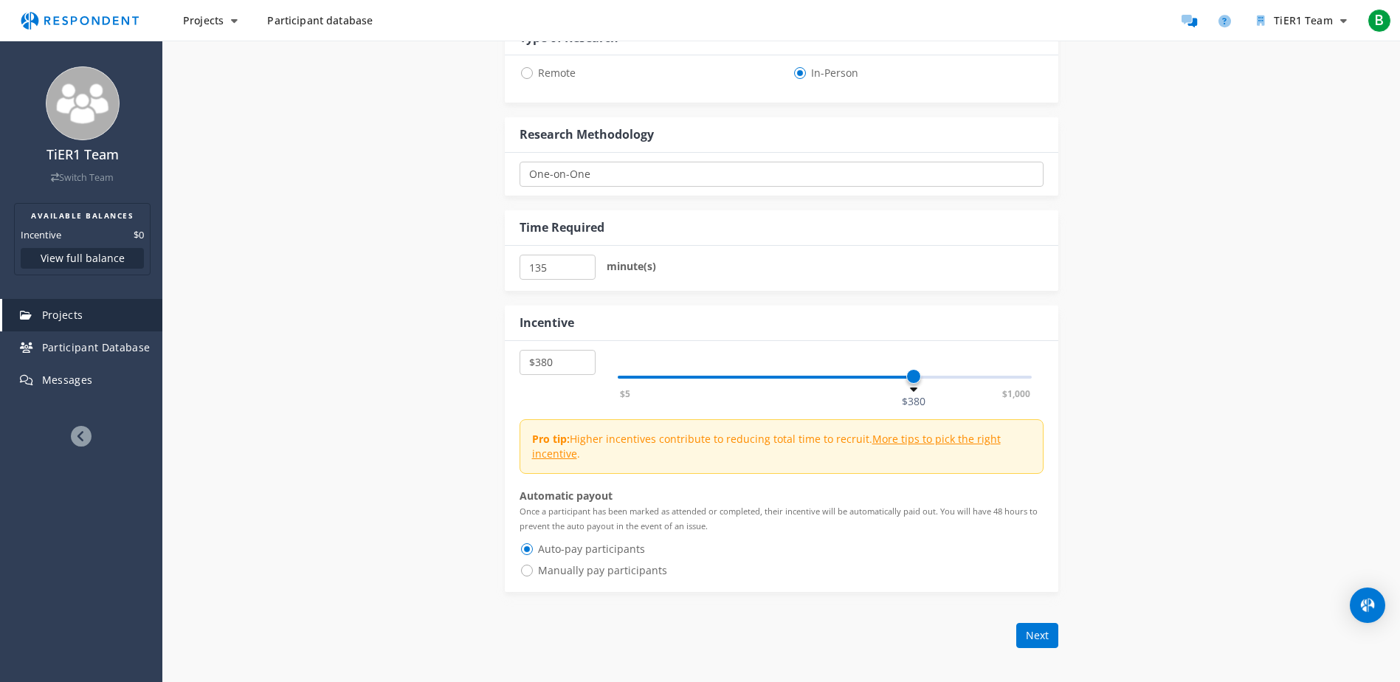
drag, startPoint x: 934, startPoint y: 373, endPoint x: 913, endPoint y: 372, distance: 20.7
click at [913, 372] on span at bounding box center [913, 376] width 15 height 15
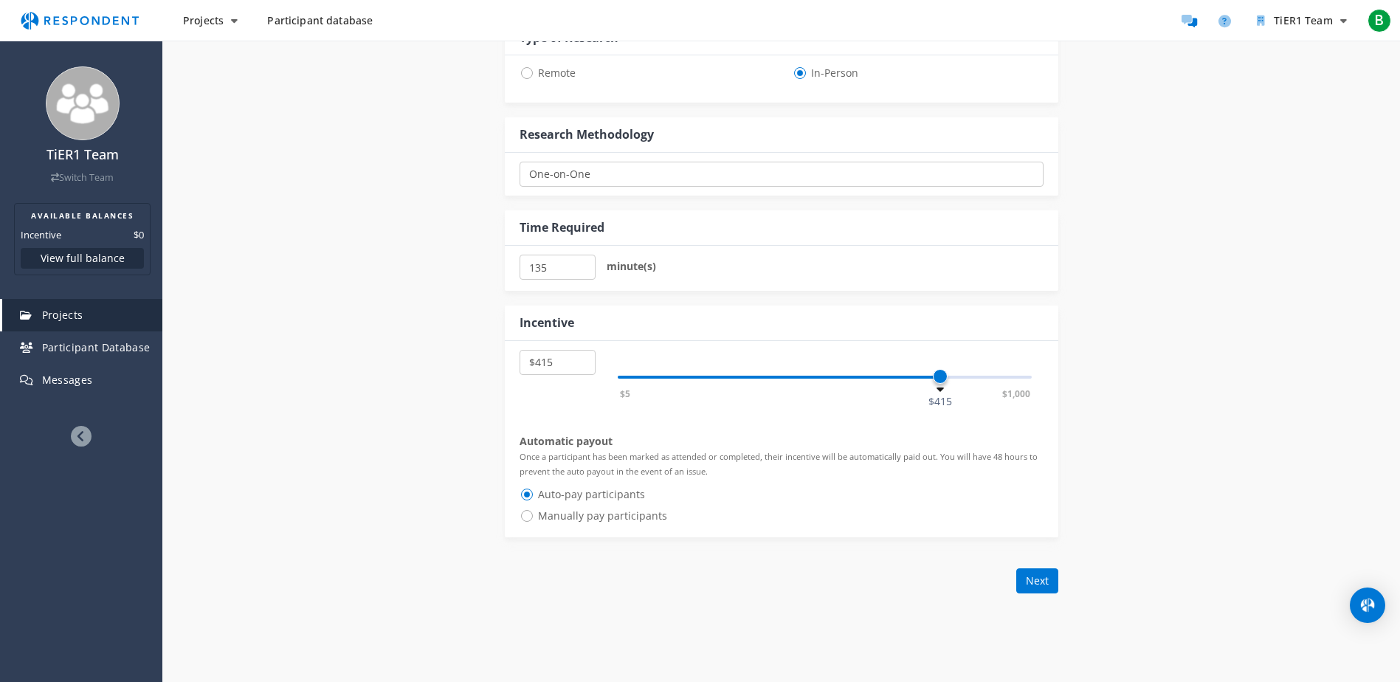
select select "number:410"
drag, startPoint x: 913, startPoint y: 372, endPoint x: 935, endPoint y: 370, distance: 22.2
click at [935, 370] on span at bounding box center [936, 376] width 15 height 15
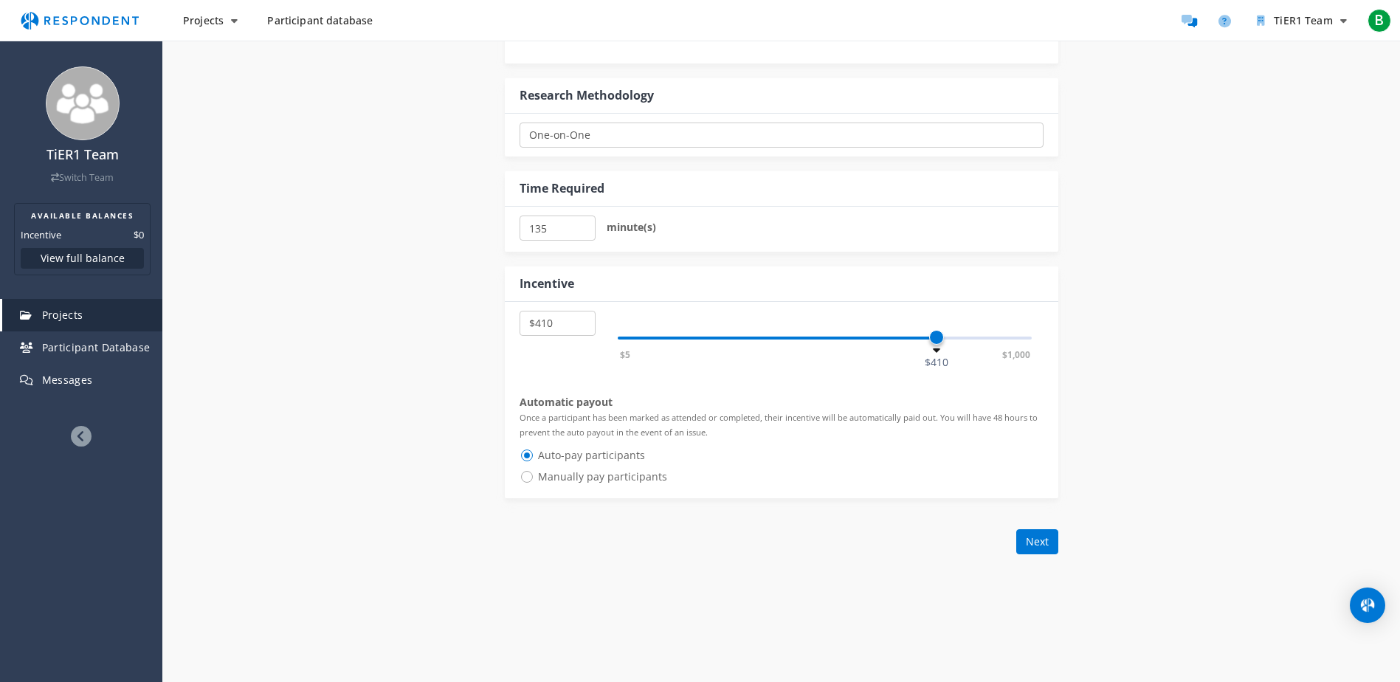
scroll to position [886, 0]
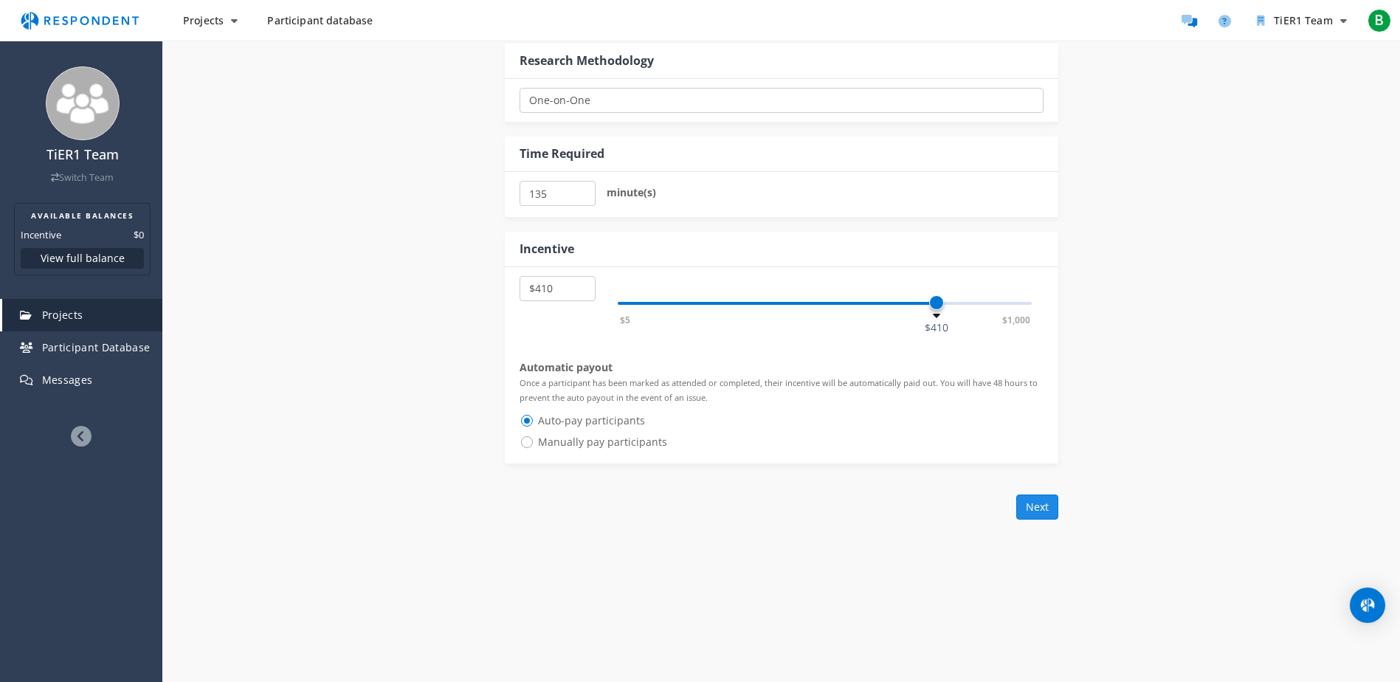
click at [1038, 511] on button "Next" at bounding box center [1037, 506] width 42 height 25
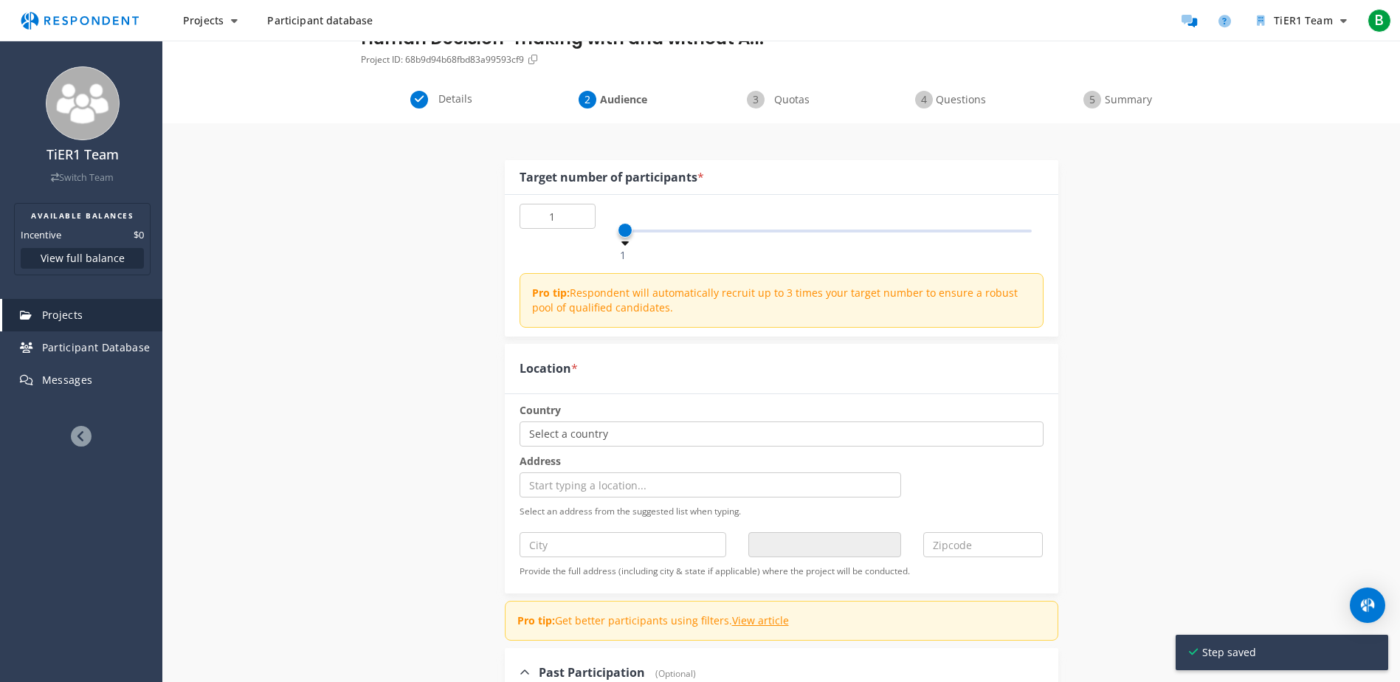
scroll to position [49, 0]
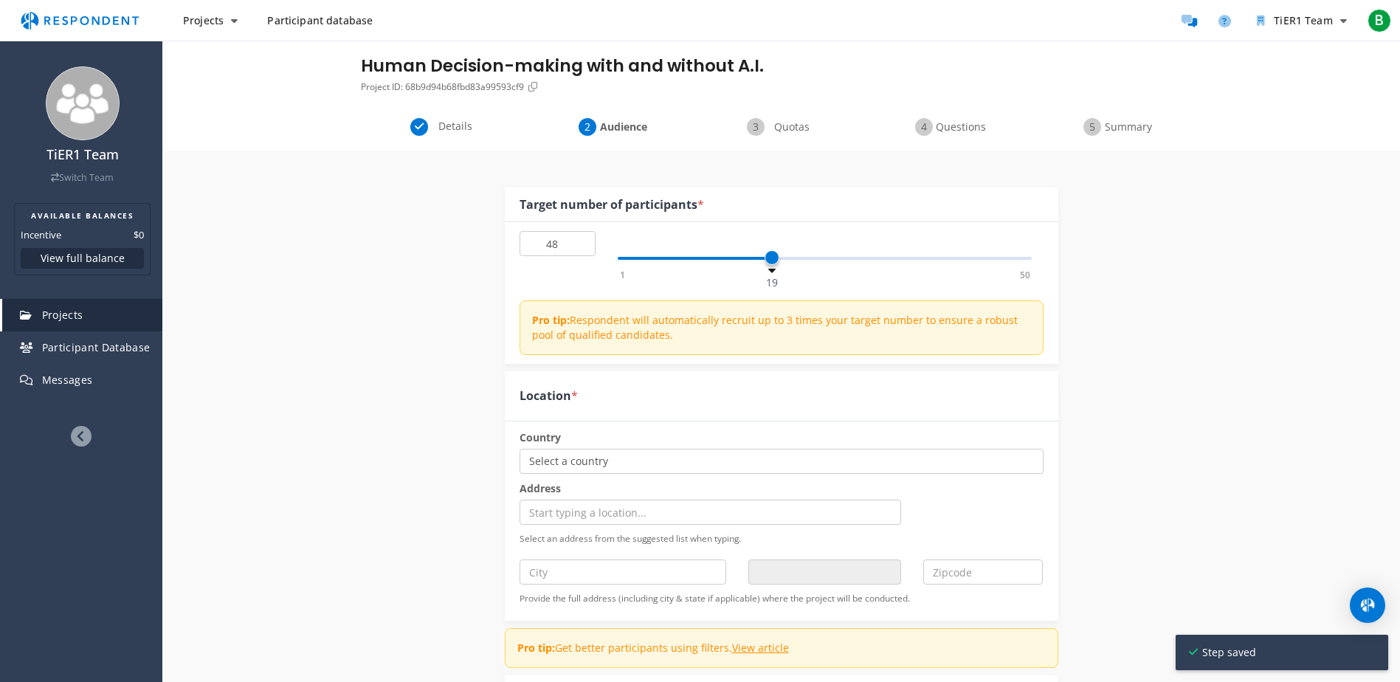
type input "50"
drag, startPoint x: 627, startPoint y: 261, endPoint x: 1066, endPoint y: 280, distance: 440.3
click at [1066, 280] on div "Internal Project Name * Human Decision-making with and without A.I. This is vis…" at bounding box center [782, 680] width 576 height 1058
click at [803, 452] on select "Select a country [GEOGRAPHIC_DATA] [GEOGRAPHIC_DATA] [US_STATE] [GEOGRAPHIC_DAT…" at bounding box center [782, 461] width 524 height 25
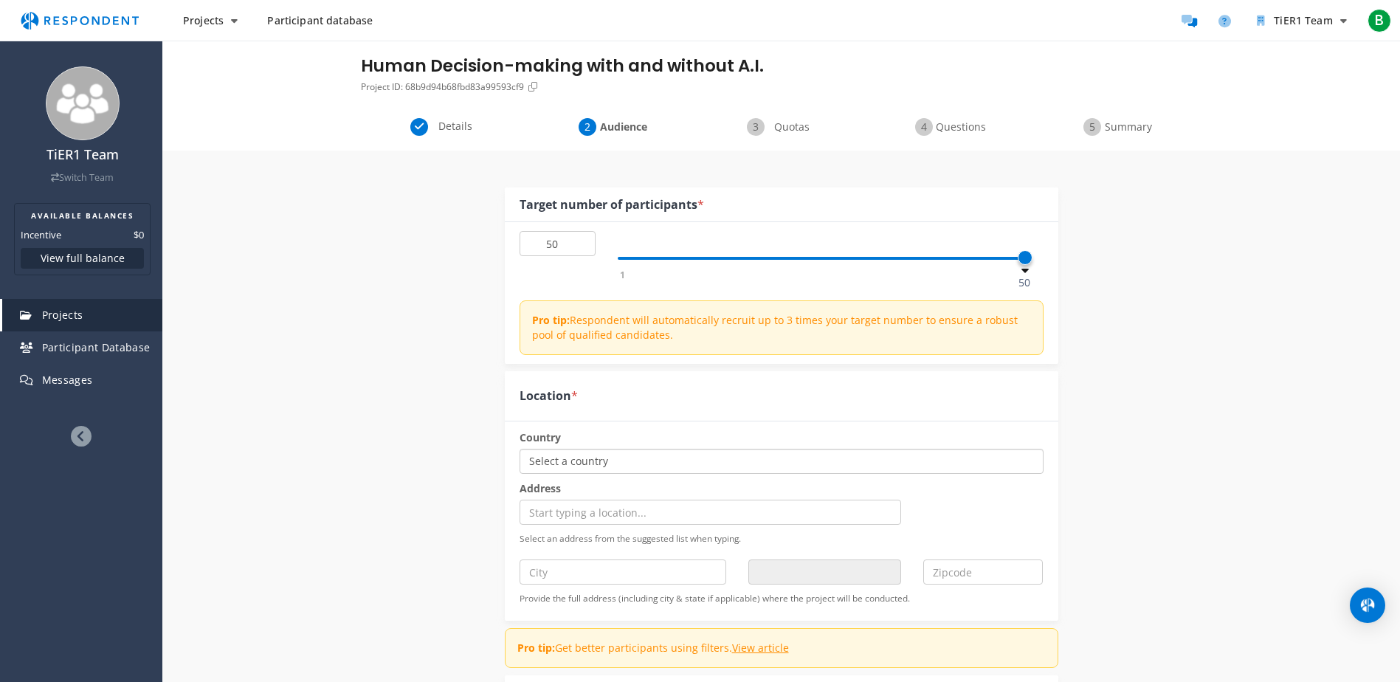
select select "string:[GEOGRAPHIC_DATA]"
click at [520, 449] on select "Select a country [GEOGRAPHIC_DATA] [GEOGRAPHIC_DATA] [US_STATE] [GEOGRAPHIC_DAT…" at bounding box center [782, 461] width 524 height 25
click at [698, 570] on input "text" at bounding box center [623, 571] width 207 height 25
type input "x"
type input "[GEOGRAPHIC_DATA]"
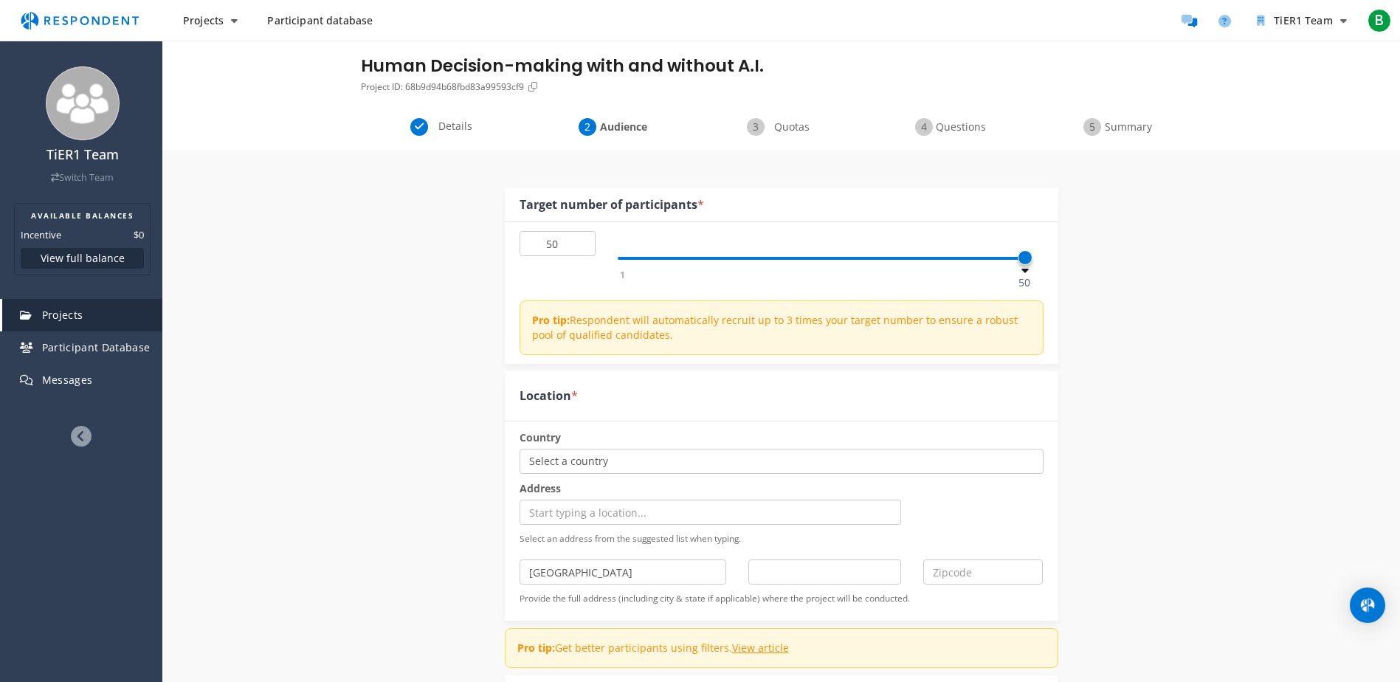
click at [377, 464] on div "Internal Project Name * Human Decision-making with and without A.I. This is vis…" at bounding box center [781, 680] width 863 height 1058
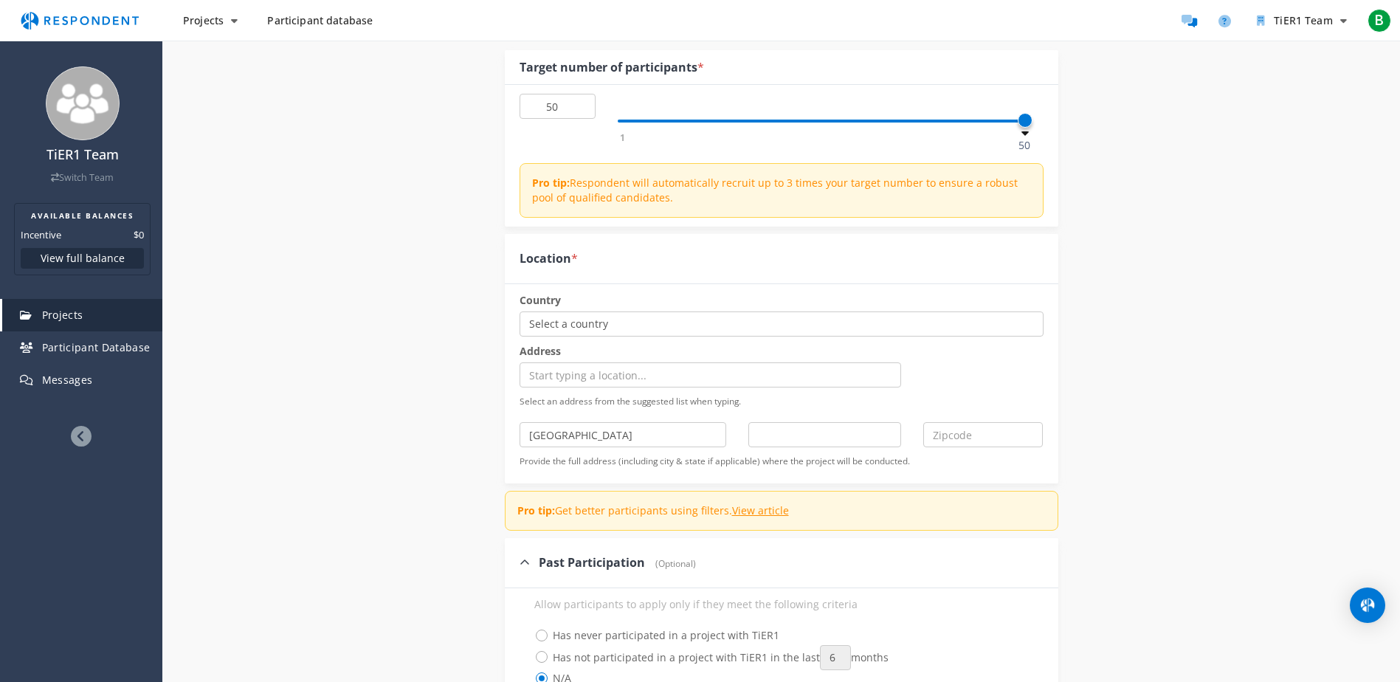
scroll to position [197, 0]
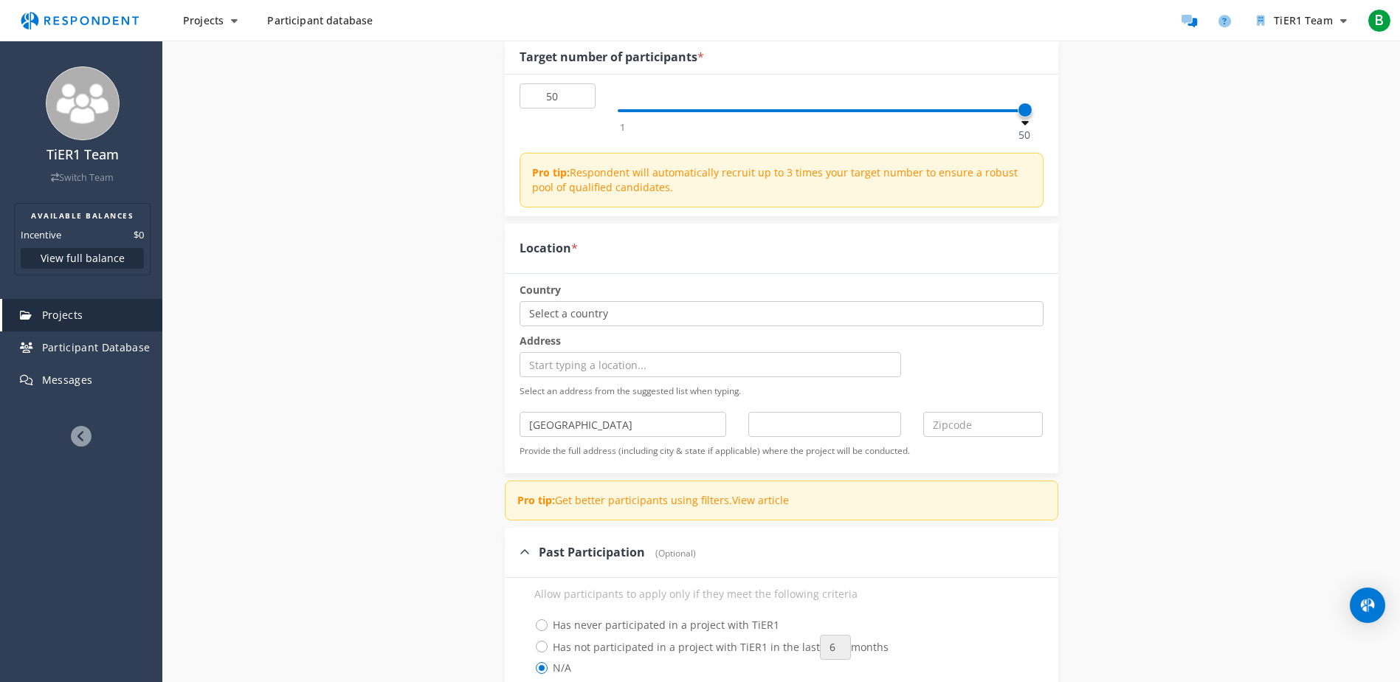
click at [744, 505] on link "View article" at bounding box center [760, 500] width 57 height 14
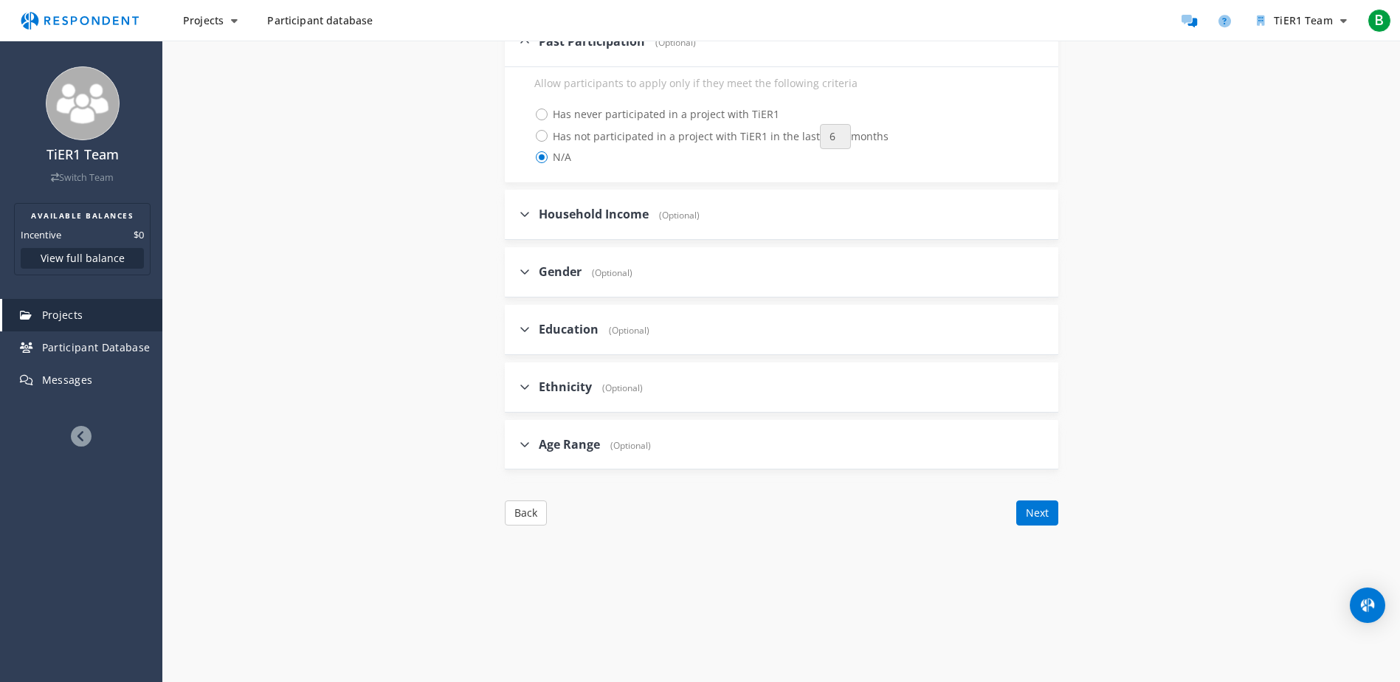
scroll to position [714, 0]
click at [571, 218] on div "Household Income (Optional)" at bounding box center [610, 209] width 180 height 32
click at [531, 263] on label "Gender (Optional)" at bounding box center [576, 266] width 113 height 17
click at [514, 263] on input "Gender (Optional)" at bounding box center [510, 266] width 10 height 10
checkbox input "true"
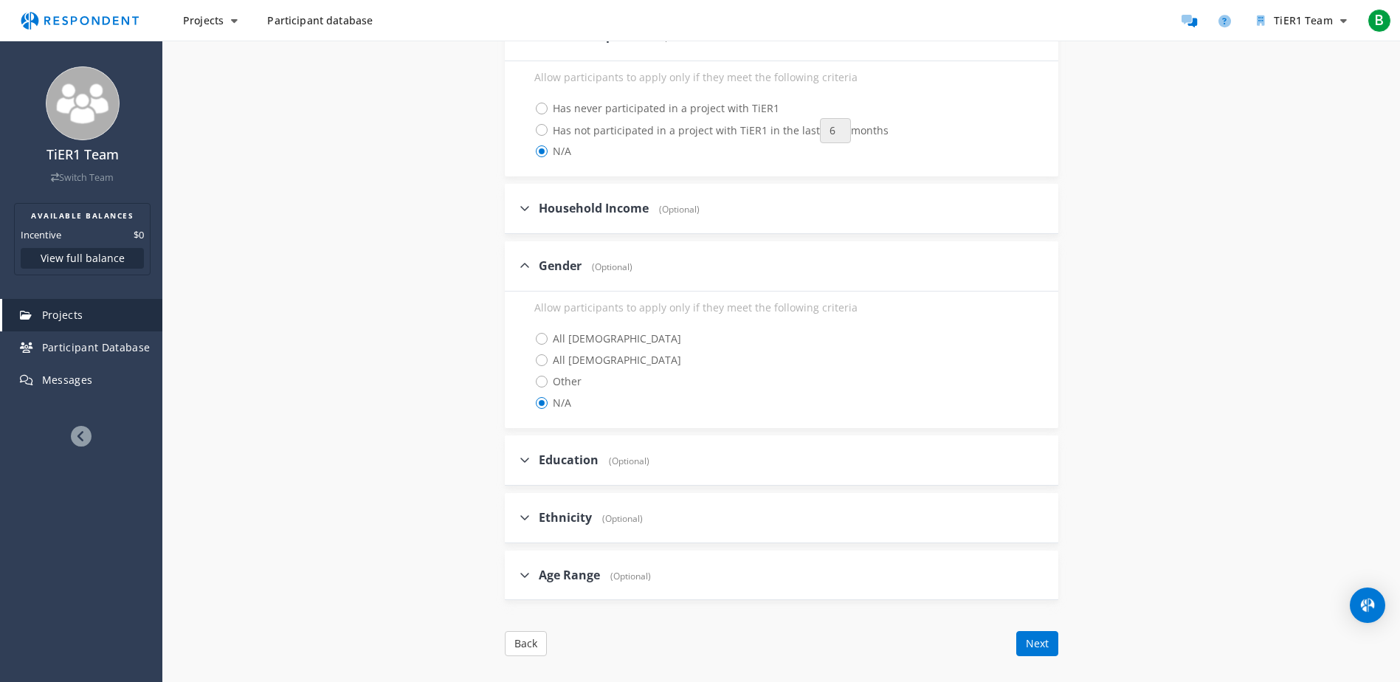
click at [524, 461] on icon at bounding box center [525, 460] width 10 height 12
click at [514, 461] on input "Education (Optional)" at bounding box center [510, 460] width 10 height 10
checkbox input "true"
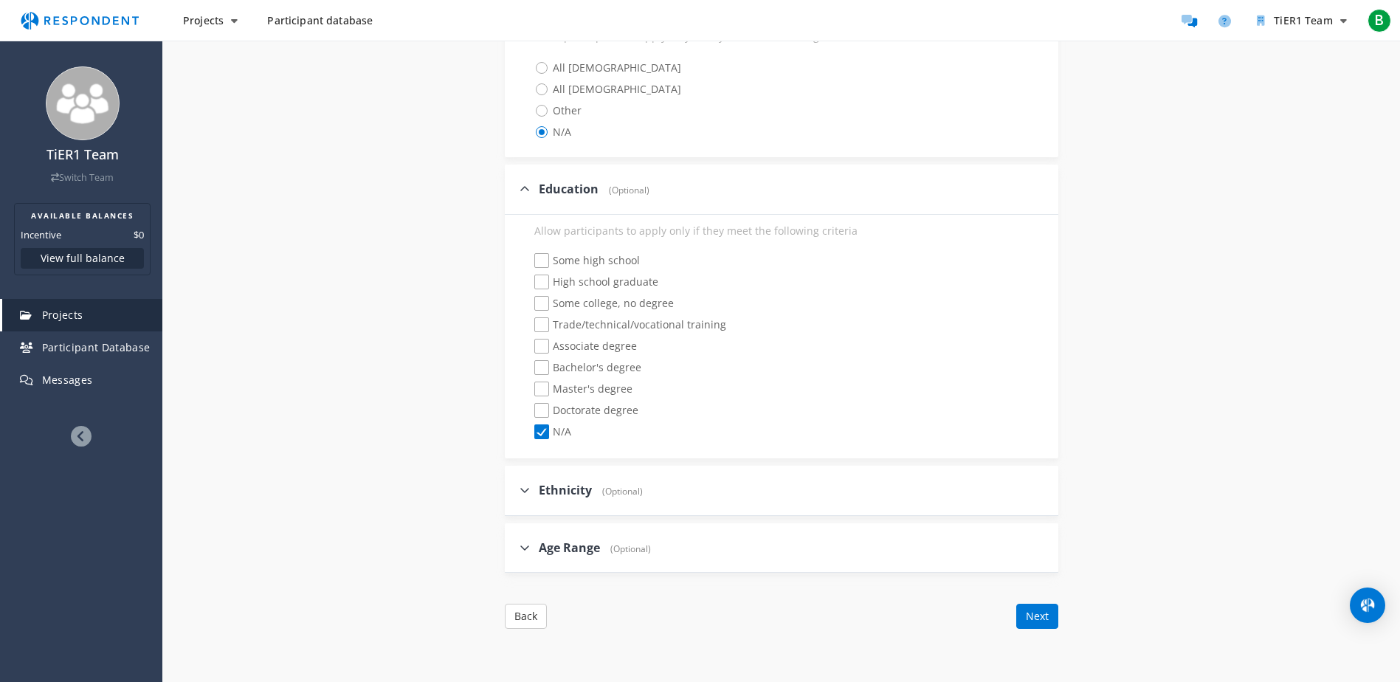
scroll to position [1009, 0]
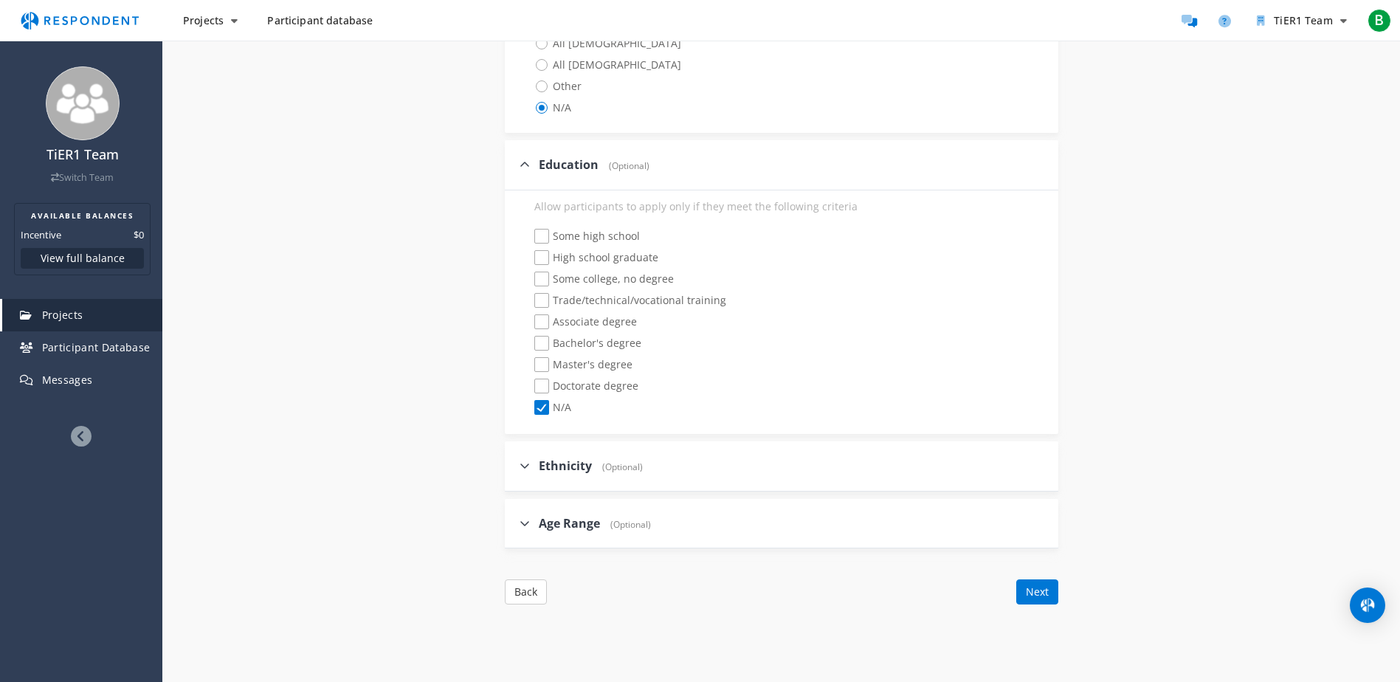
click at [526, 463] on icon at bounding box center [525, 466] width 10 height 12
click at [514, 463] on input "Ethnicity (Optional)" at bounding box center [510, 466] width 10 height 10
checkbox input "true"
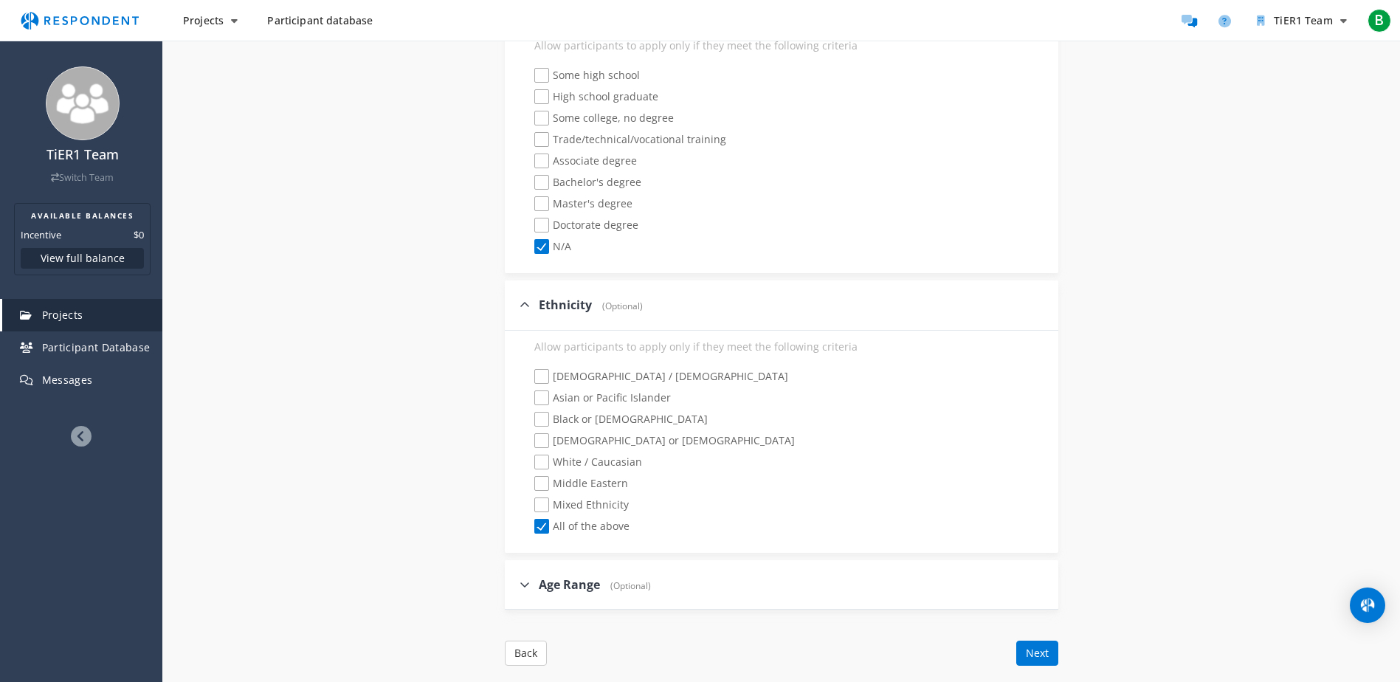
scroll to position [1230, 0]
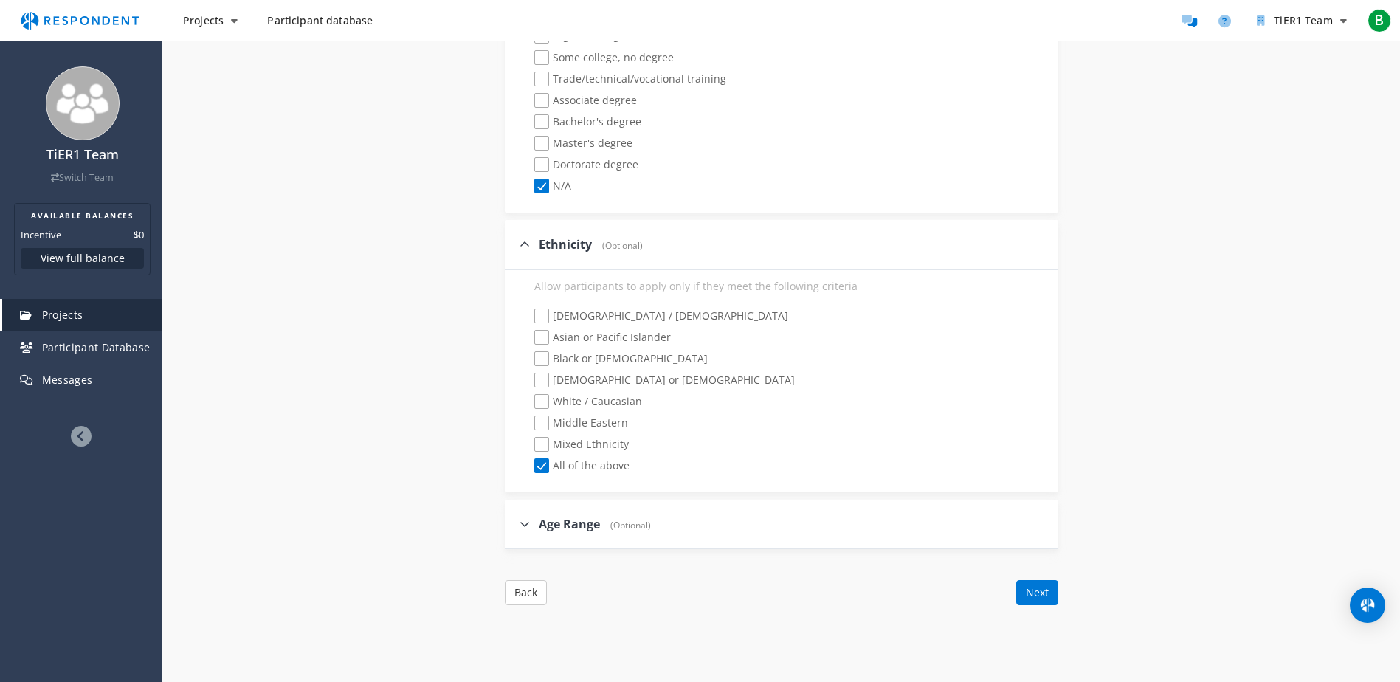
click at [527, 520] on icon at bounding box center [525, 524] width 10 height 12
click at [514, 520] on input "Age Range (Optional)" at bounding box center [510, 524] width 10 height 10
checkbox input "true"
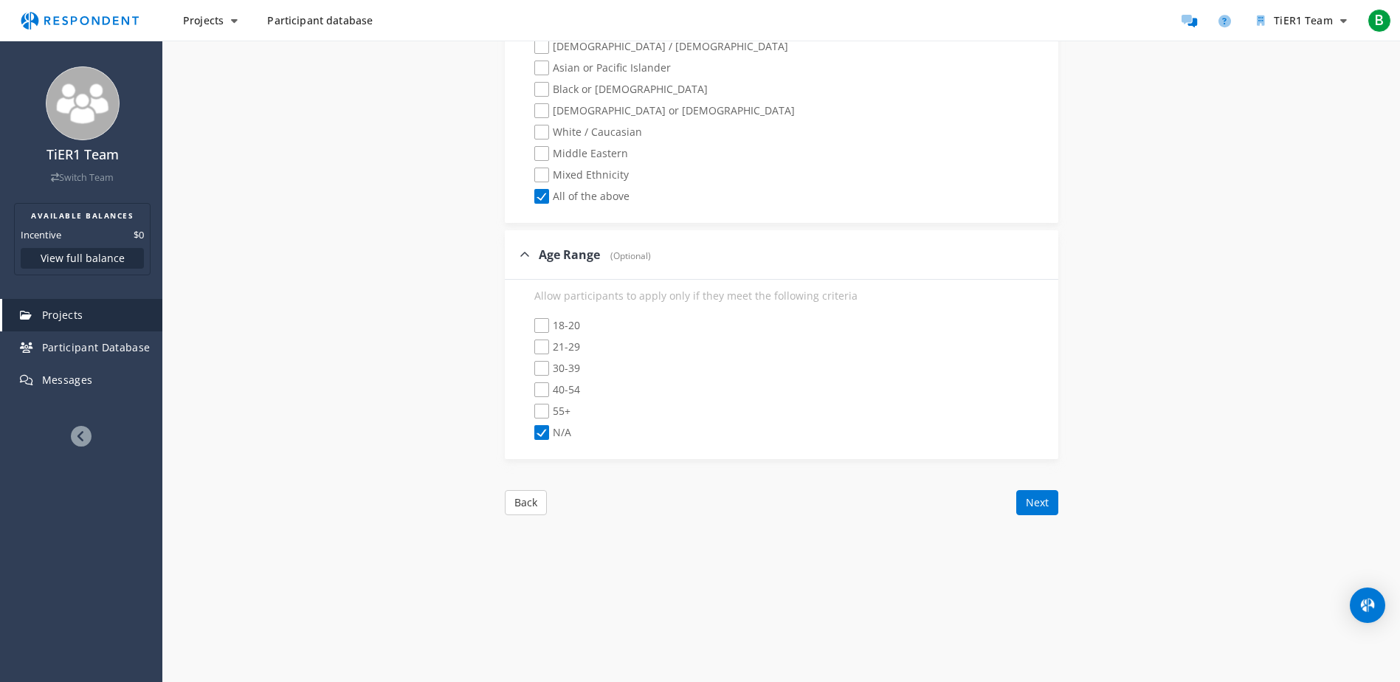
scroll to position [1525, 0]
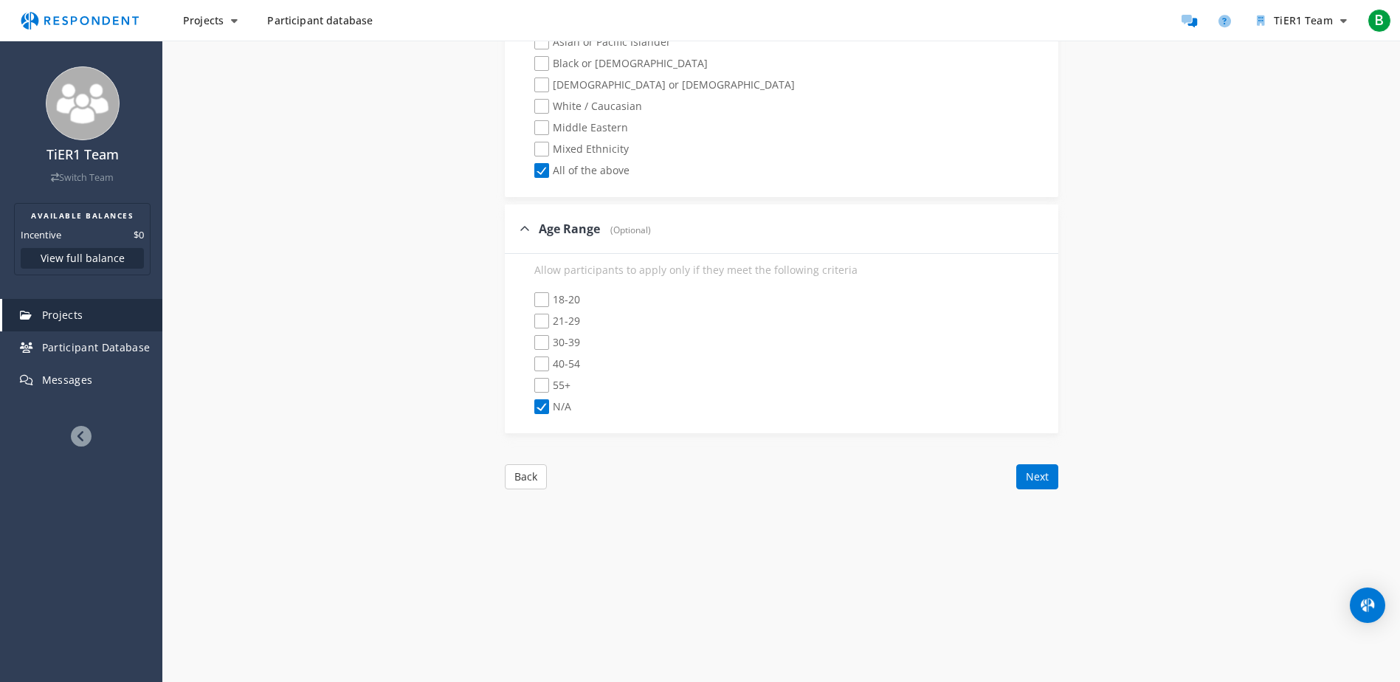
click at [544, 303] on span "18-20" at bounding box center [557, 301] width 46 height 18
click at [529, 303] on input "18-20" at bounding box center [525, 300] width 10 height 10
checkbox input "true"
checkbox input "false"
click at [542, 322] on span "21-29" at bounding box center [557, 323] width 46 height 18
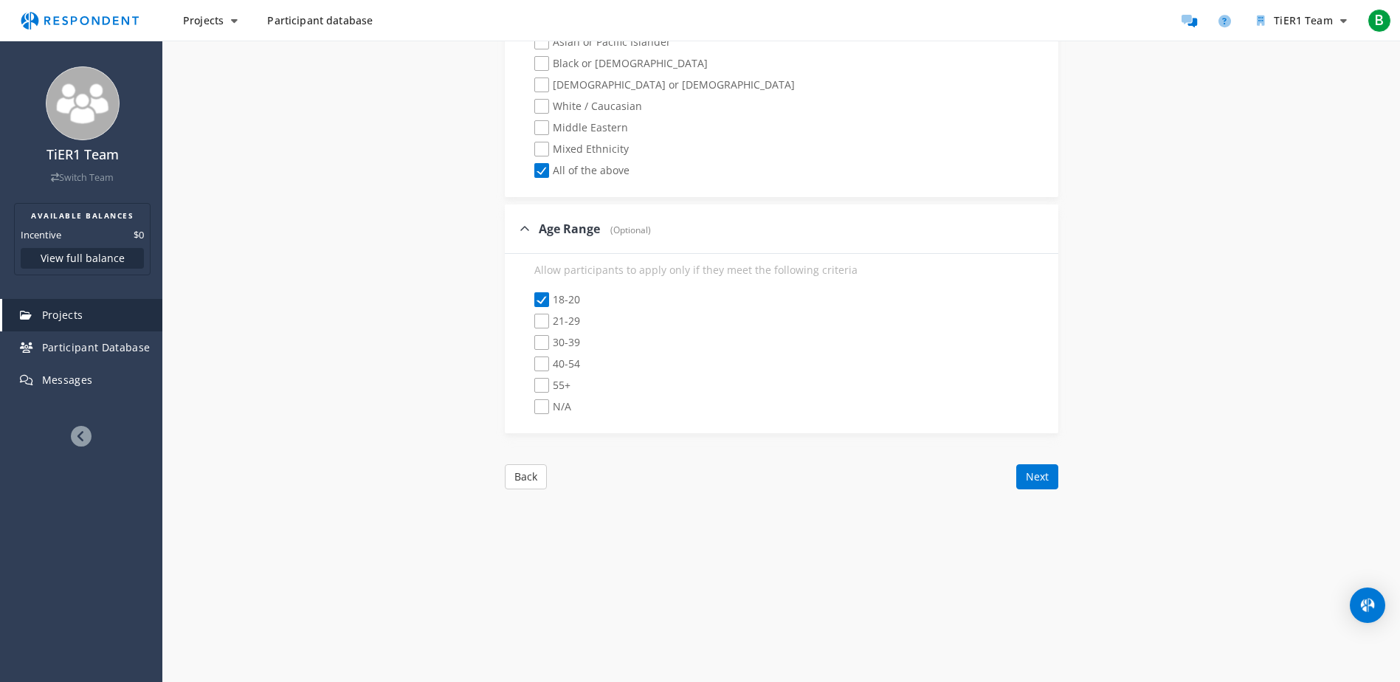
click at [529, 322] on input "21-29" at bounding box center [525, 322] width 10 height 10
checkbox input "true"
click at [542, 337] on span "30-39" at bounding box center [557, 344] width 46 height 18
click at [529, 338] on input "30-39" at bounding box center [525, 343] width 10 height 10
checkbox input "true"
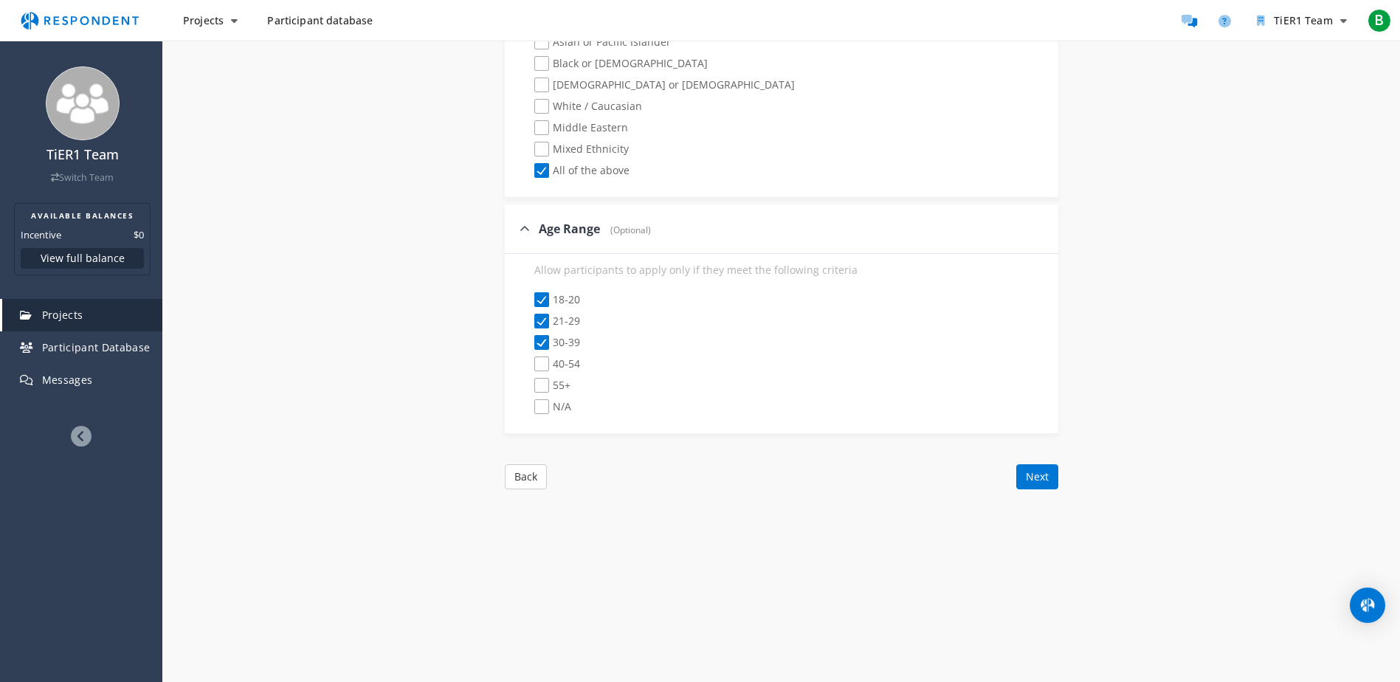
click at [545, 364] on span "40-54" at bounding box center [557, 365] width 46 height 18
click at [529, 364] on input "40-54" at bounding box center [525, 364] width 10 height 10
checkbox input "true"
click at [1036, 480] on button "Next" at bounding box center [1037, 476] width 42 height 25
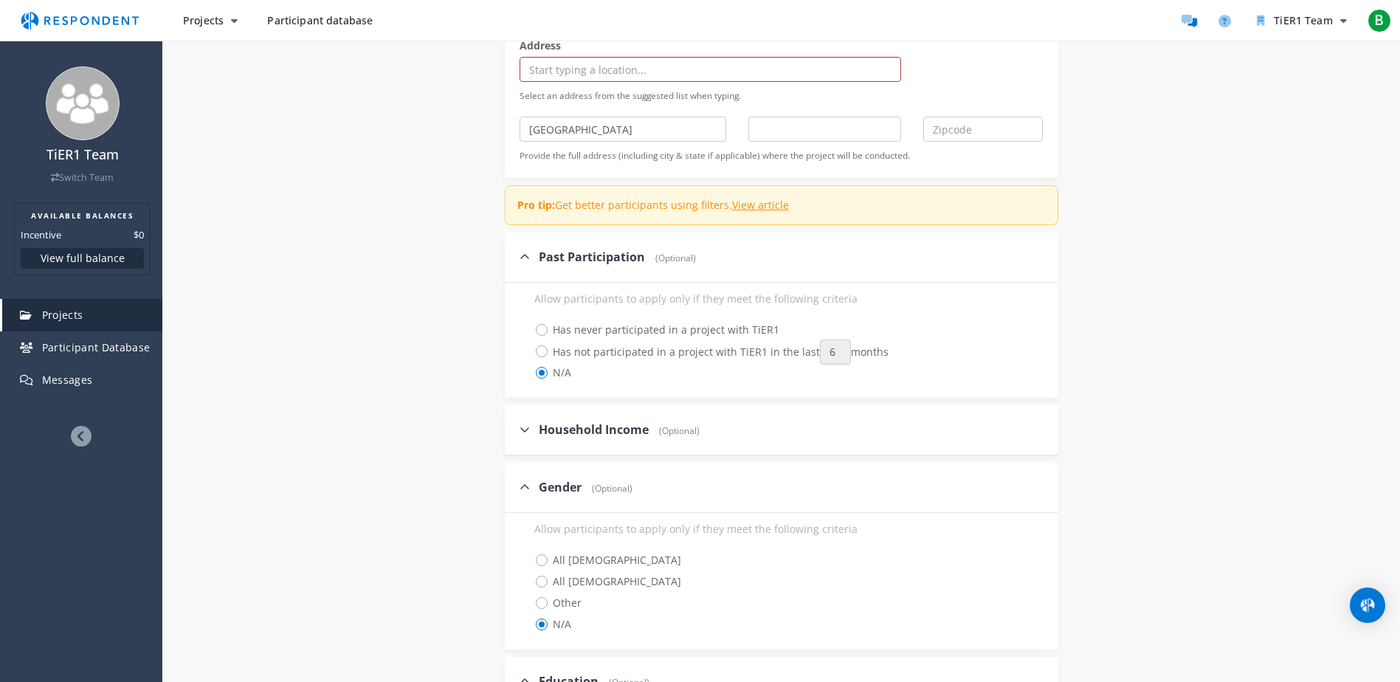
scroll to position [271, 0]
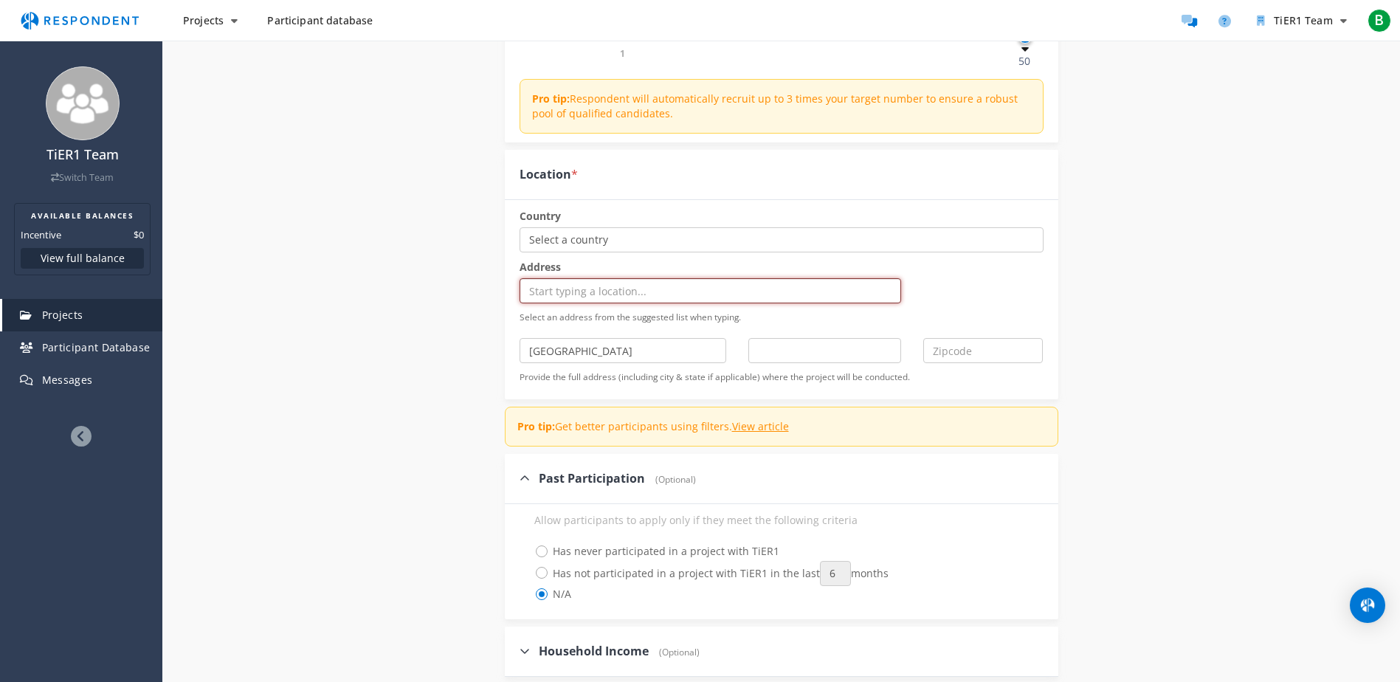
click at [610, 297] on input "text" at bounding box center [711, 290] width 382 height 25
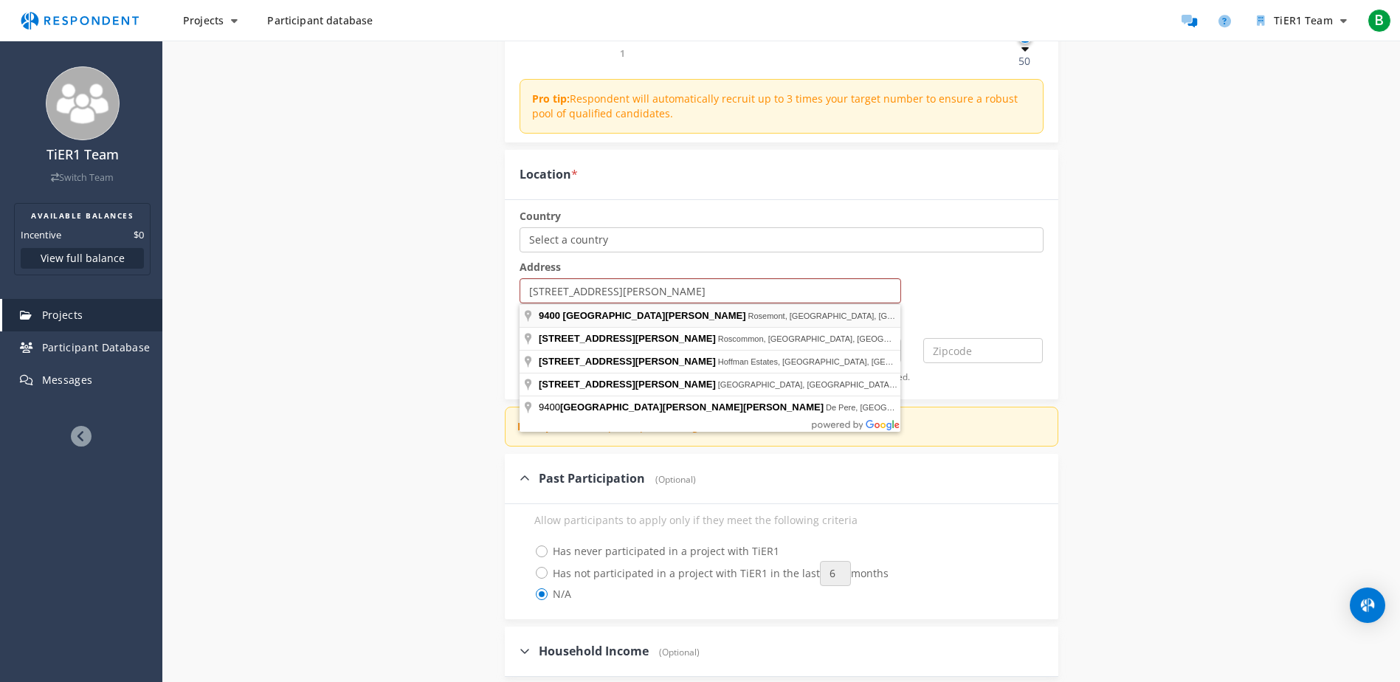
type input "[STREET_ADDRESS][PERSON_NAME]"
type input "Rosemont"
select select "string:IL"
type input "60018"
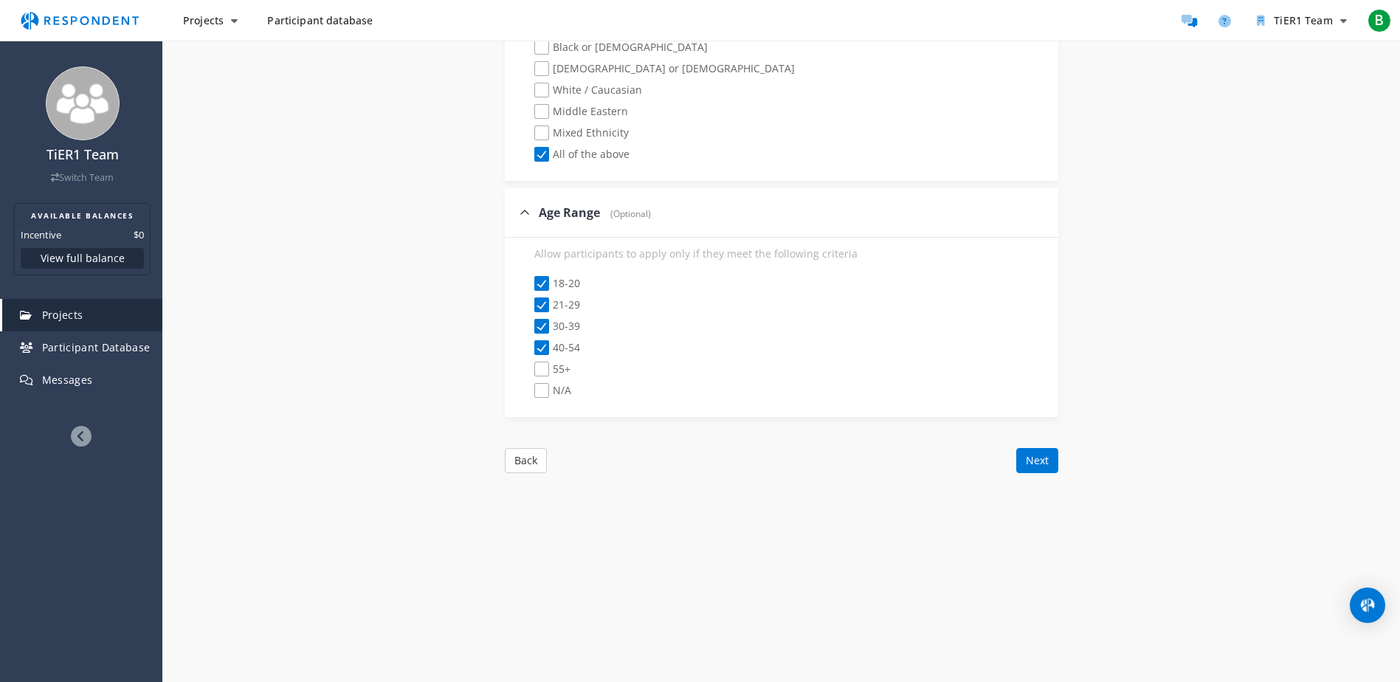
scroll to position [1559, 0]
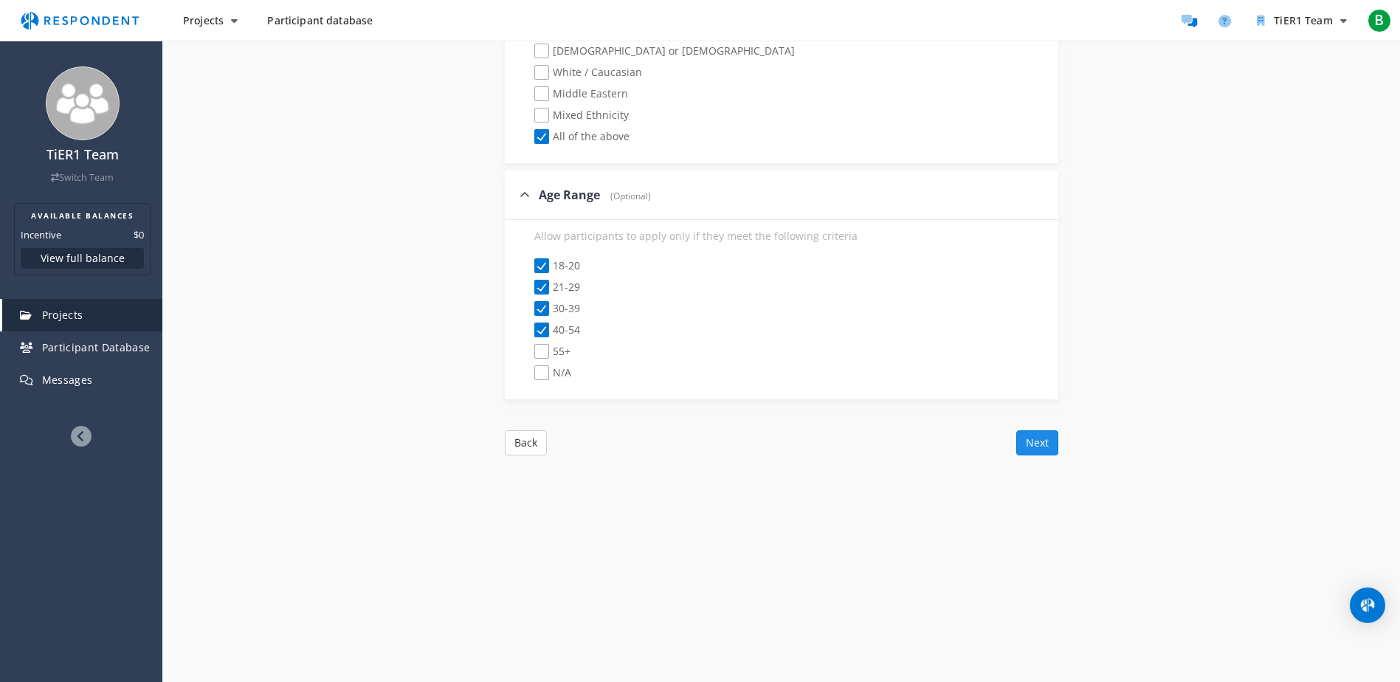
click at [1021, 435] on button "Next" at bounding box center [1037, 442] width 42 height 25
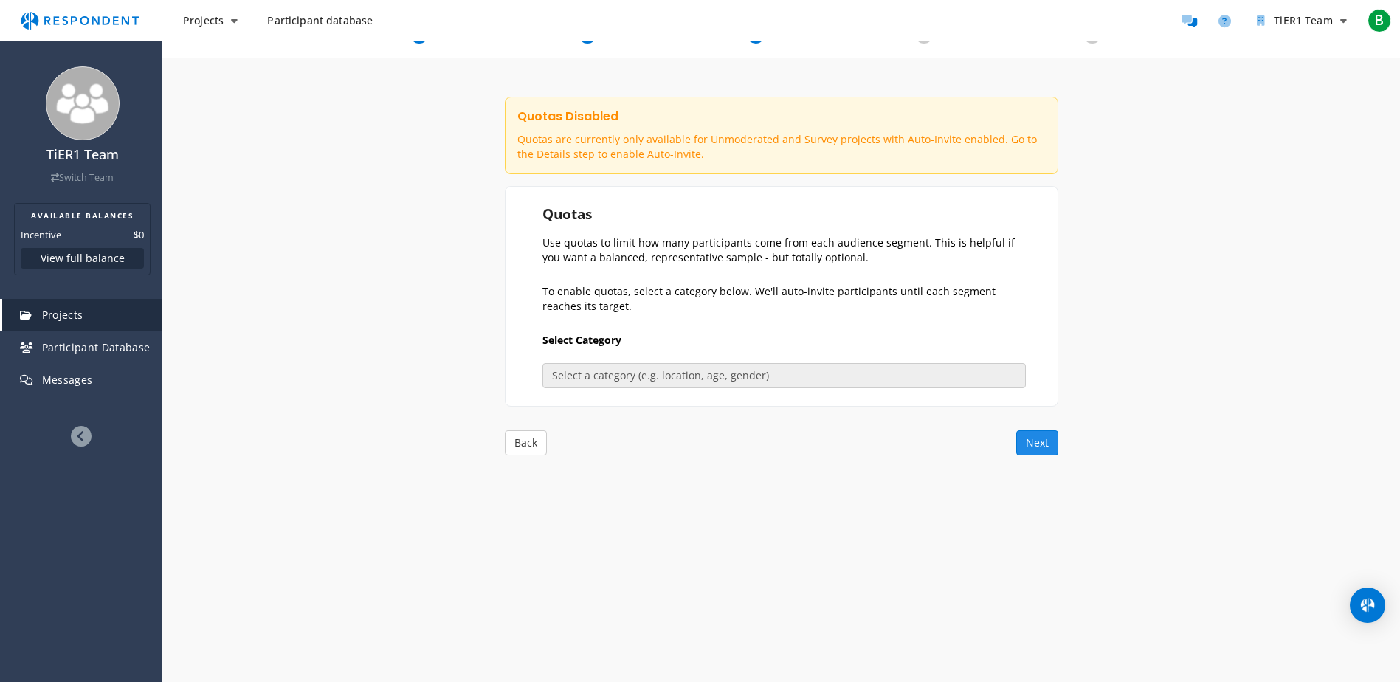
scroll to position [142, 0]
click at [534, 448] on button "Back" at bounding box center [526, 442] width 42 height 25
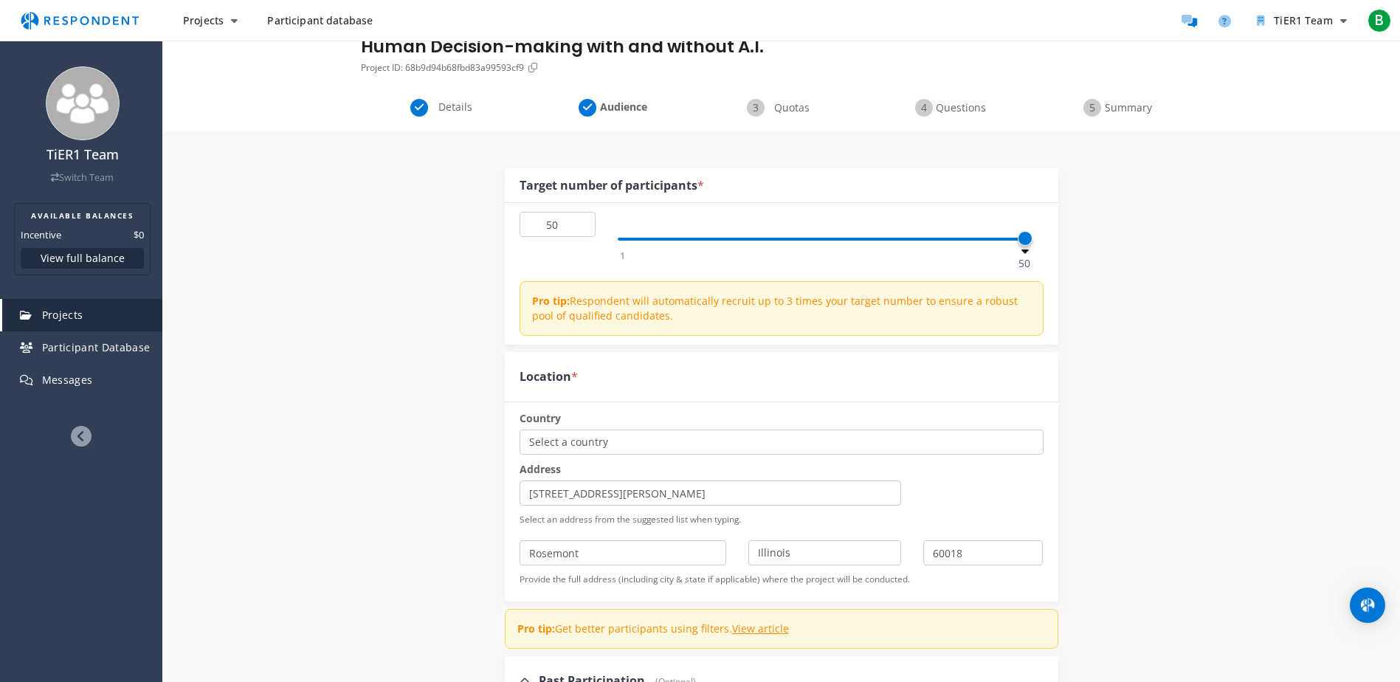
scroll to position [0, 0]
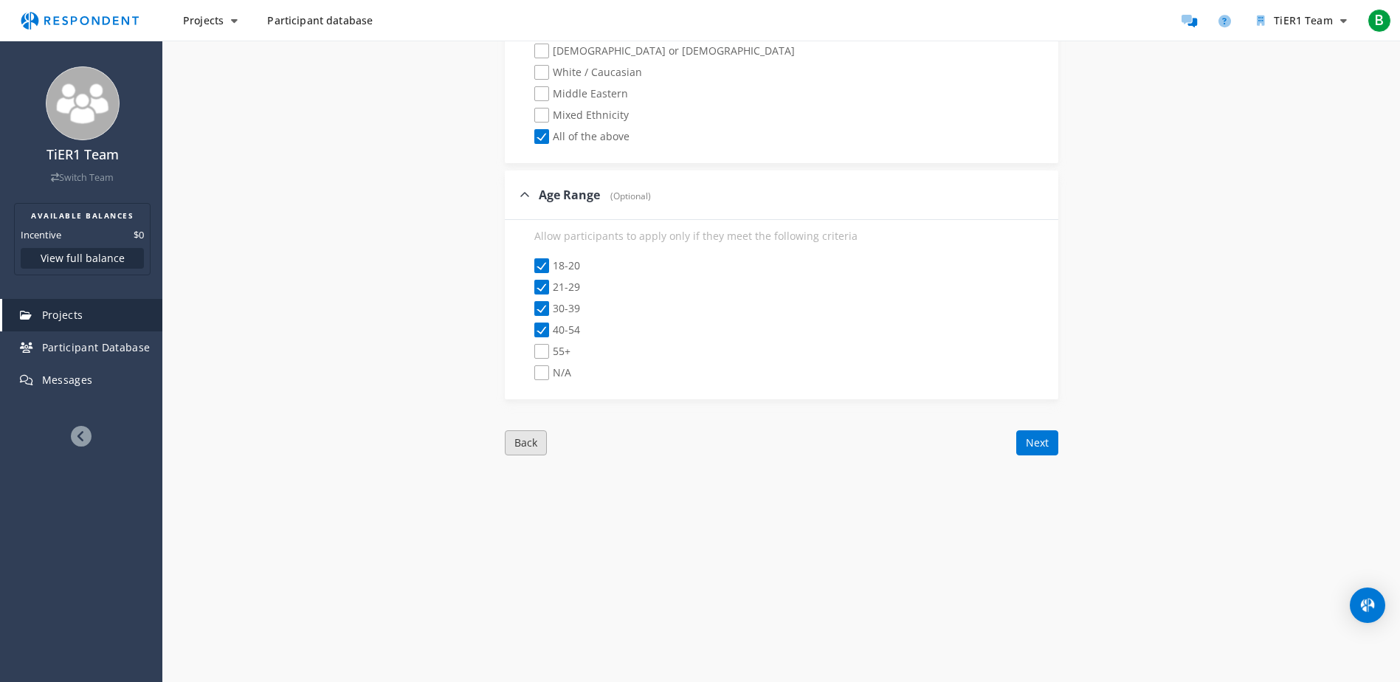
click at [510, 448] on button "Back" at bounding box center [526, 442] width 42 height 25
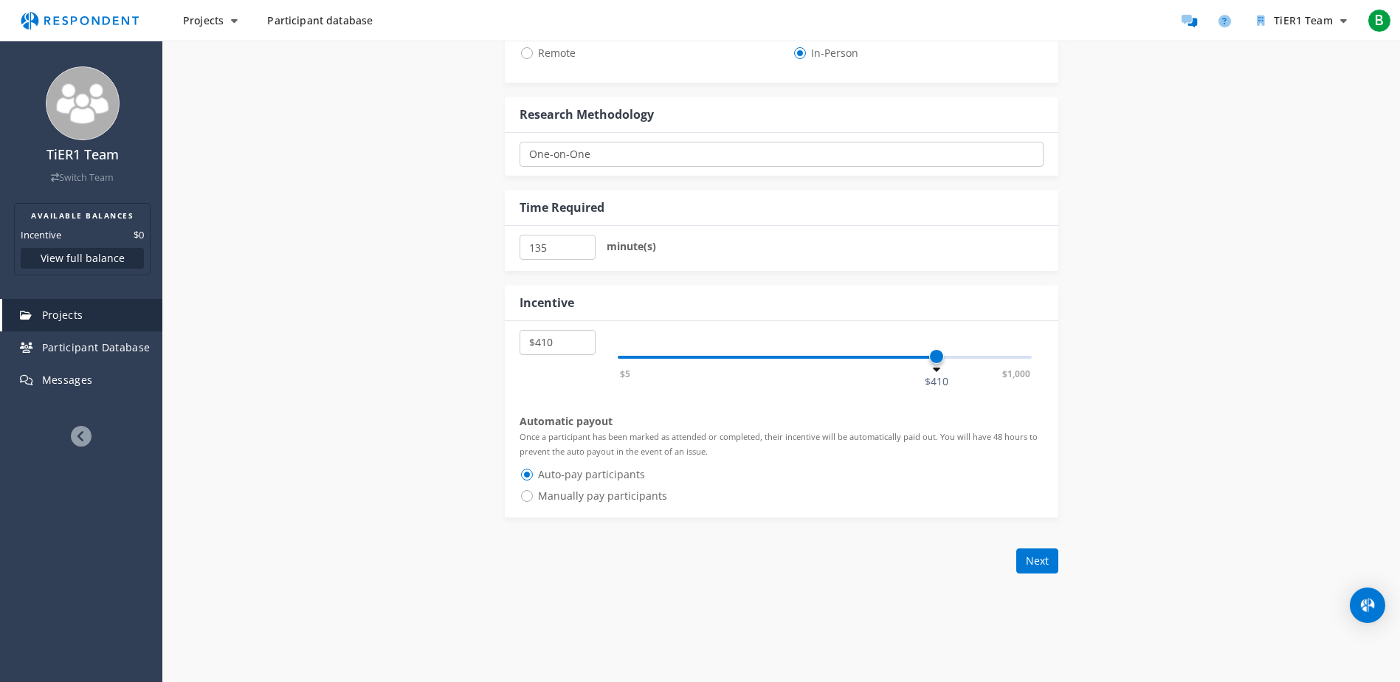
scroll to position [950, 0]
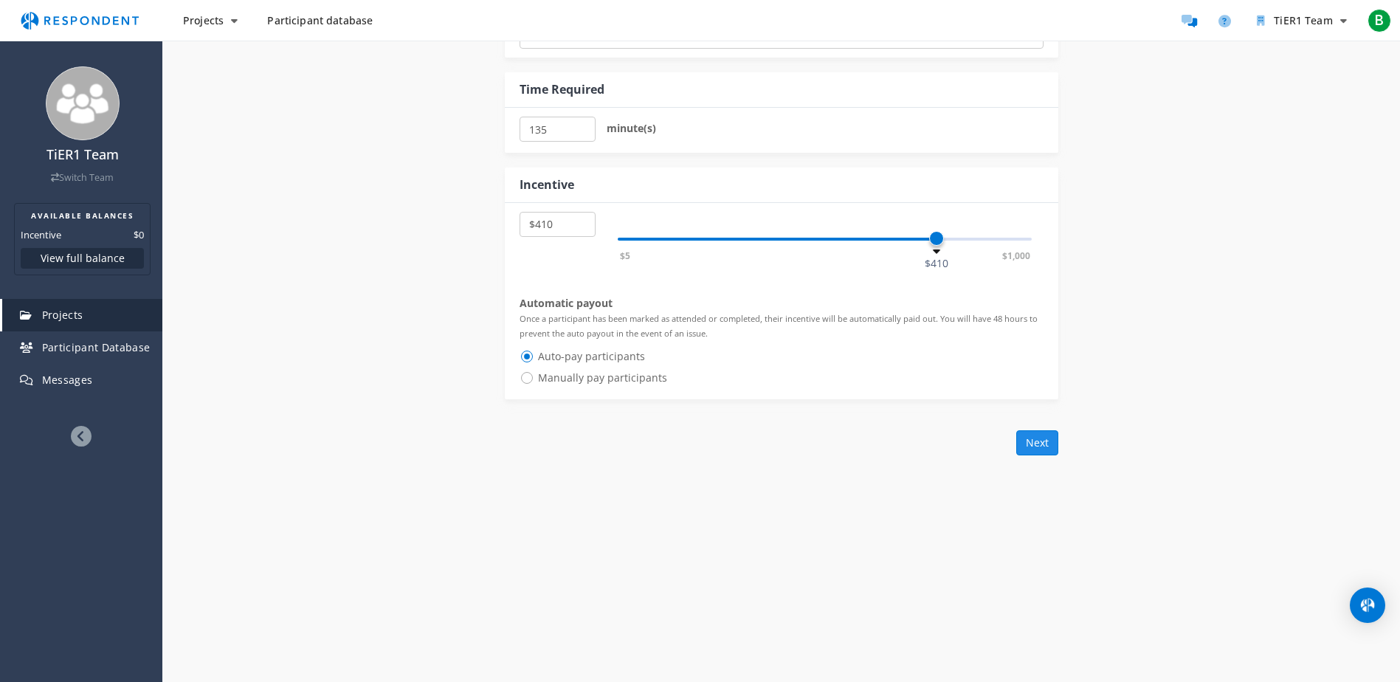
click at [1039, 452] on button "Next" at bounding box center [1037, 442] width 42 height 25
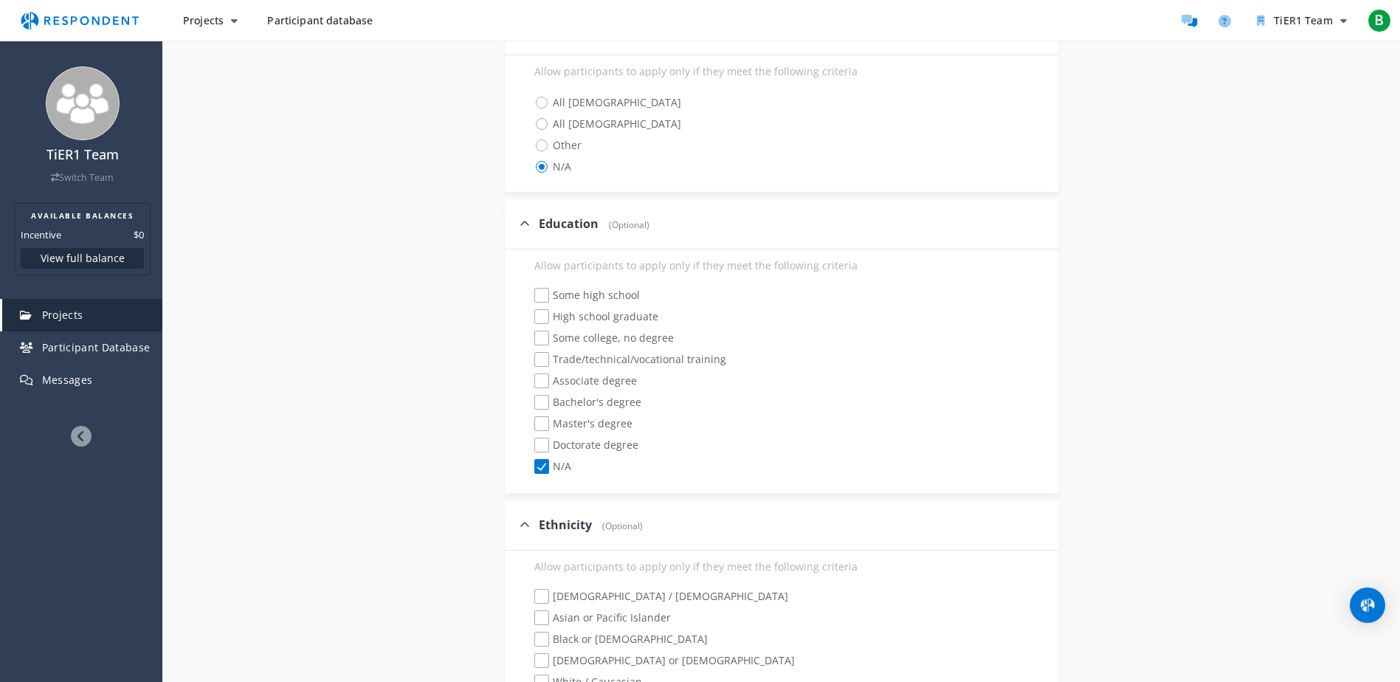
scroll to position [1559, 0]
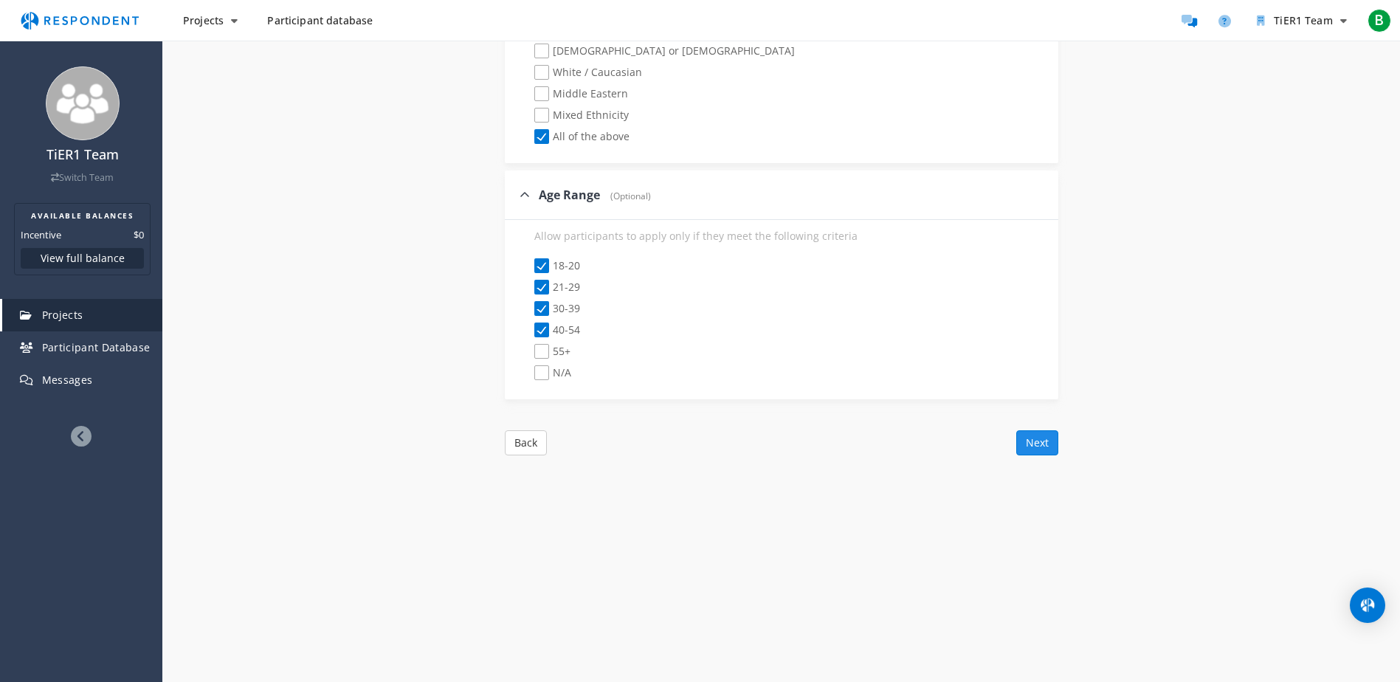
click at [1036, 450] on button "Next" at bounding box center [1037, 442] width 42 height 25
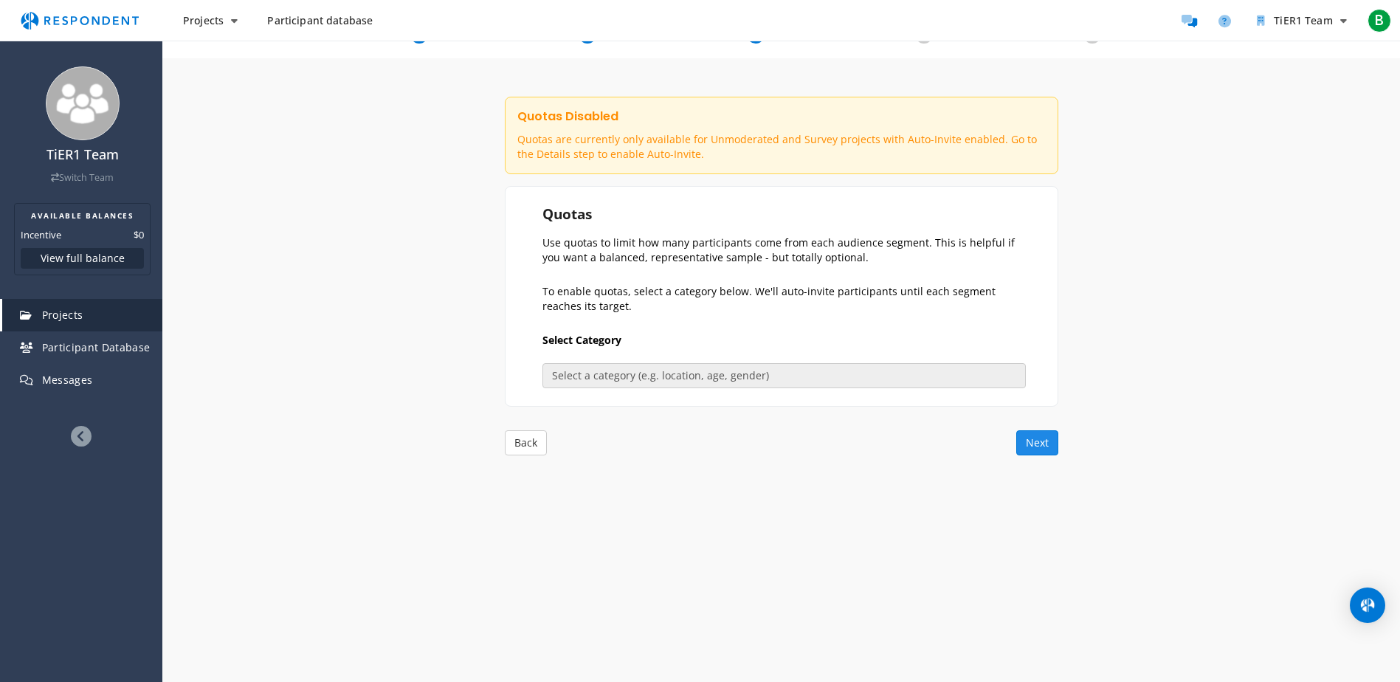
scroll to position [142, 0]
click at [1032, 441] on button "Next" at bounding box center [1037, 442] width 42 height 25
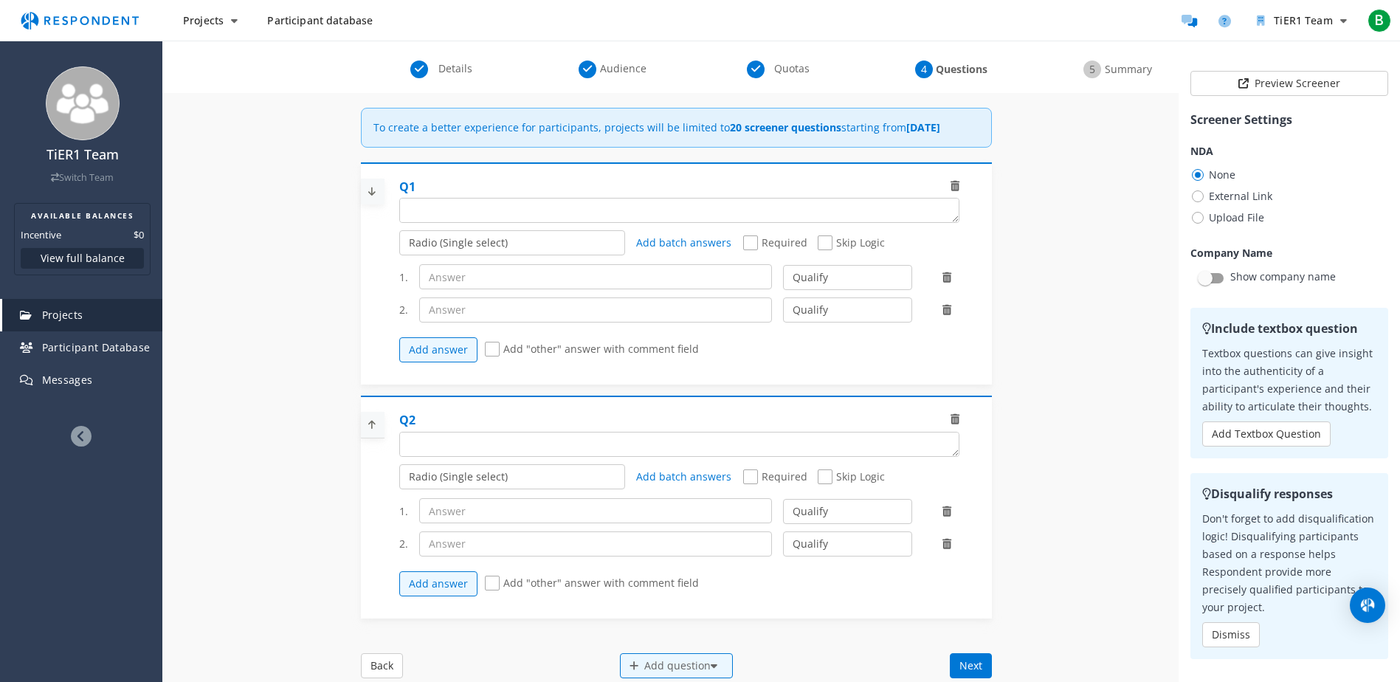
scroll to position [125, 0]
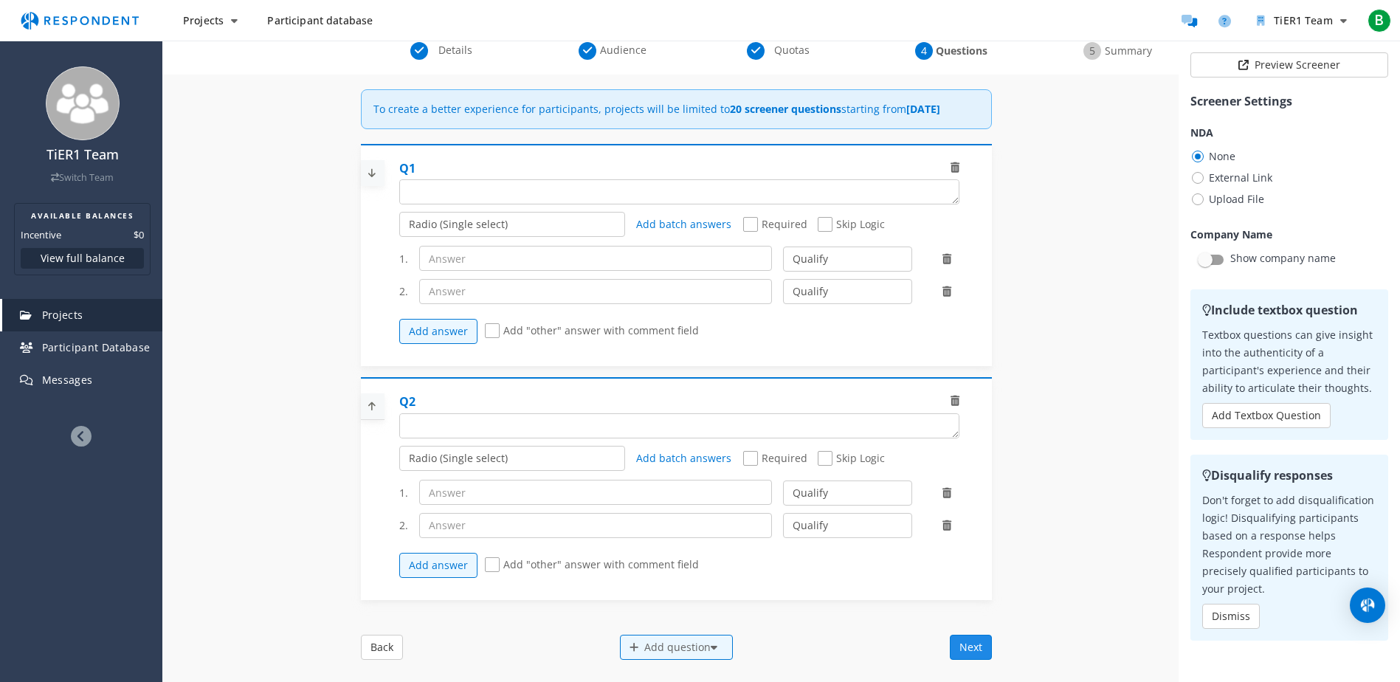
click at [968, 660] on button "Next" at bounding box center [971, 647] width 42 height 25
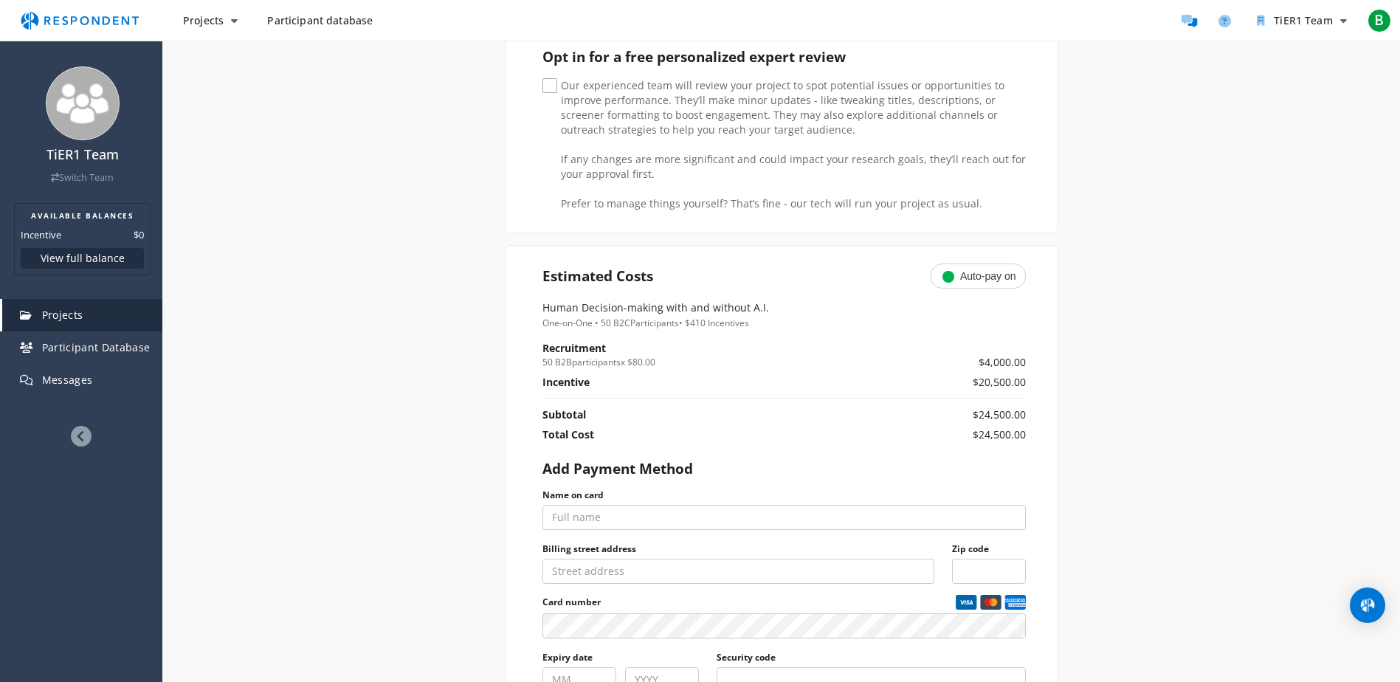
scroll to position [517, 0]
